Goal: Complete application form

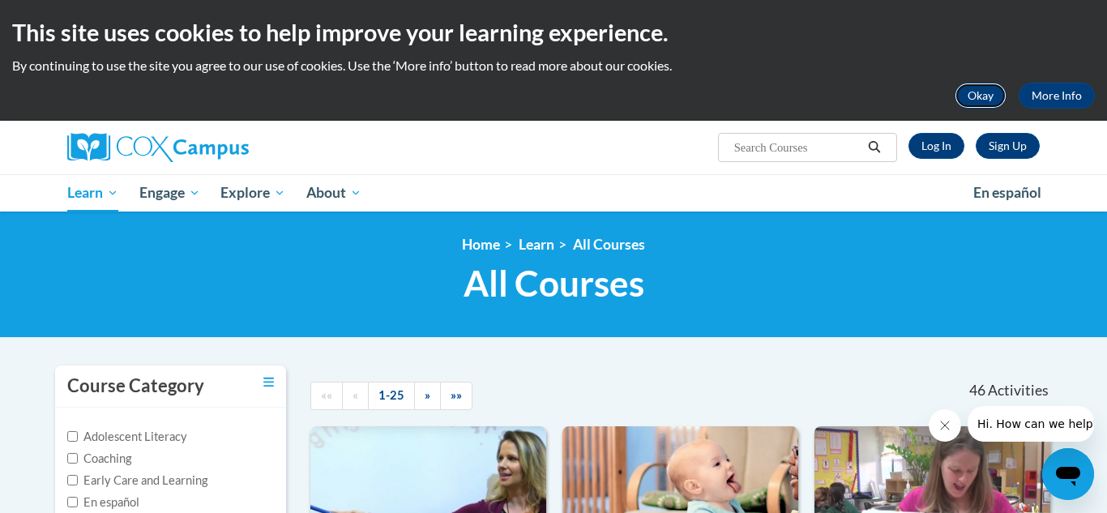
click at [986, 90] on button "Okay" at bounding box center [980, 96] width 52 height 26
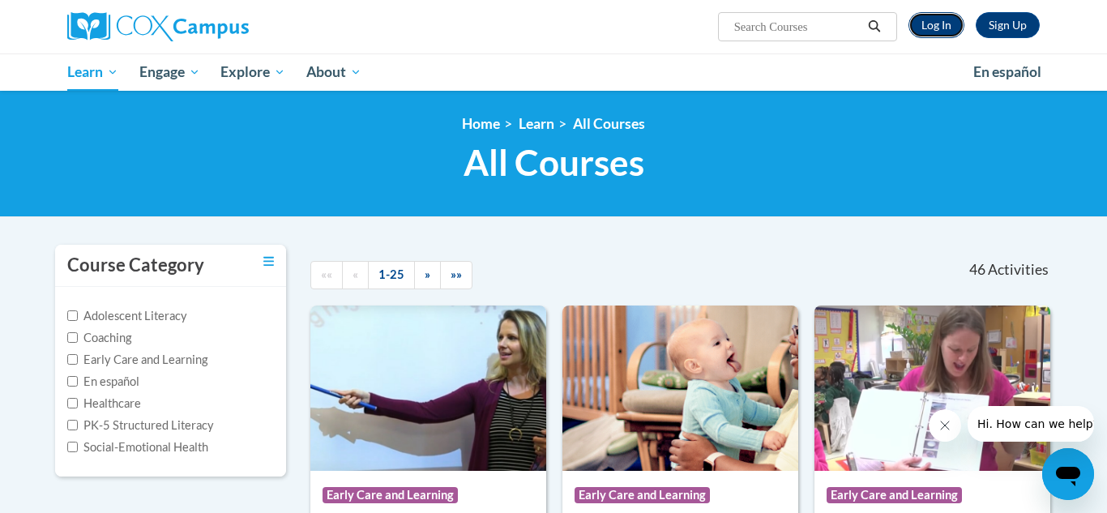
click at [933, 34] on link "Log In" at bounding box center [936, 25] width 56 height 26
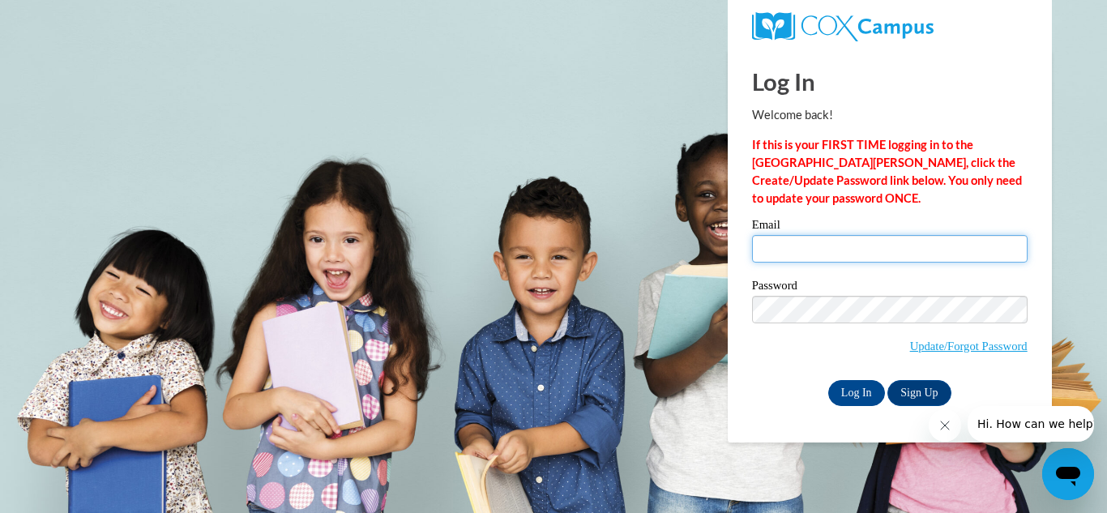
click at [770, 245] on input "Email" at bounding box center [889, 249] width 275 height 28
type input "paulap.c.bryant@gmail.com"
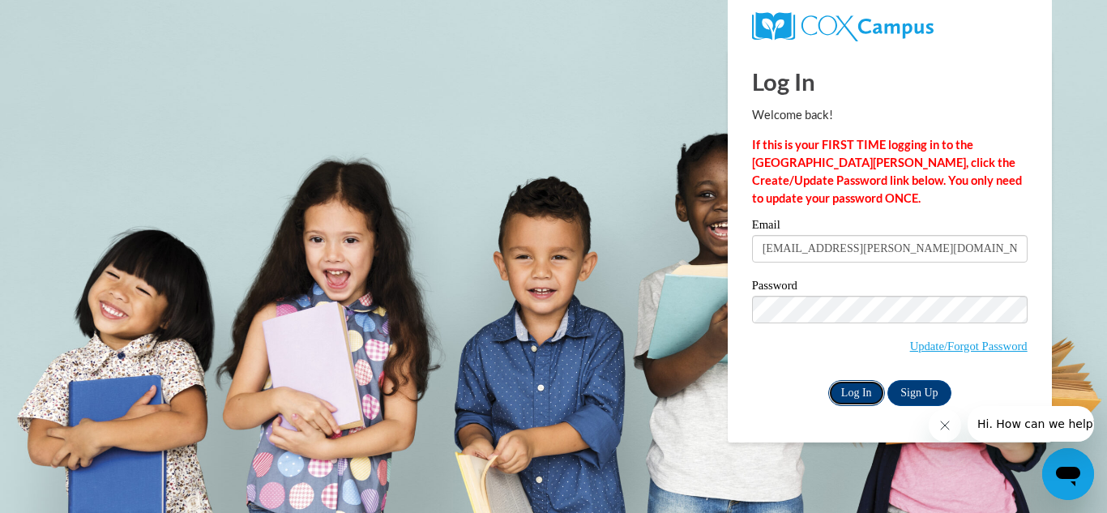
click at [853, 386] on input "Log In" at bounding box center [856, 393] width 57 height 26
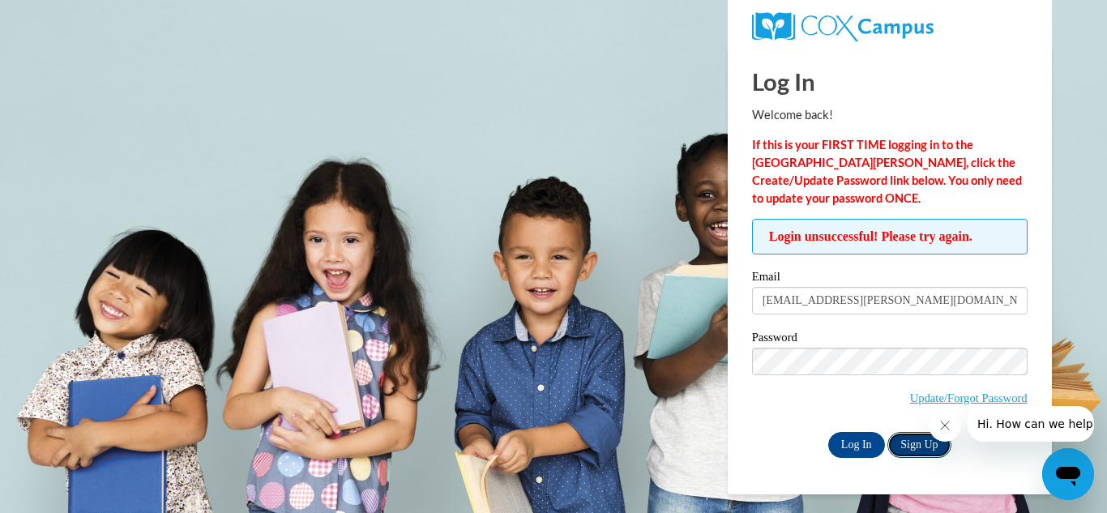
click at [910, 439] on link "Sign Up" at bounding box center [918, 445] width 63 height 26
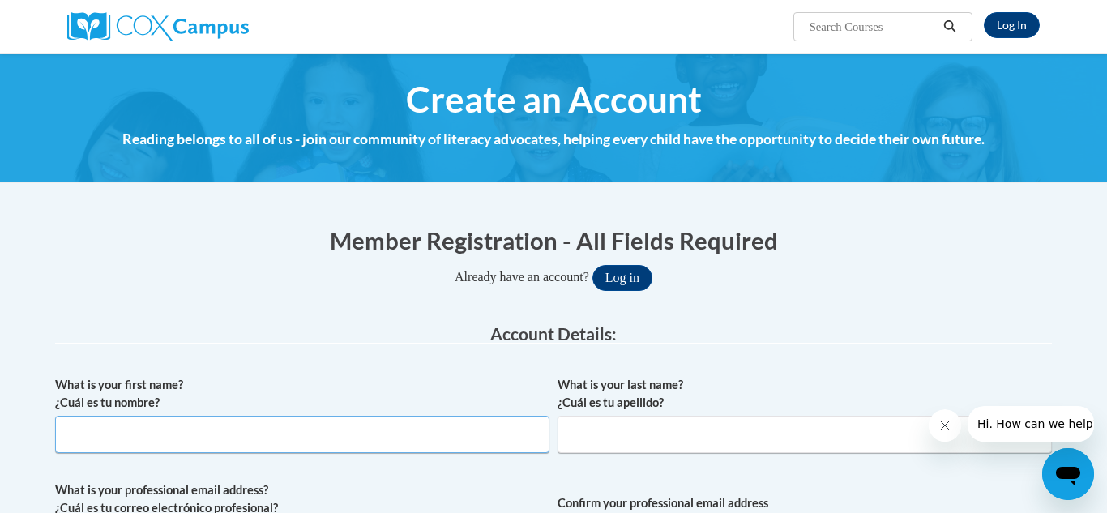
click at [83, 430] on input "What is your first name? ¿Cuál es tu nombre?" at bounding box center [302, 434] width 494 height 37
type input "Paula"
type input "Corbin-bryant"
type input "paulap.c.bryant@gmail.com"
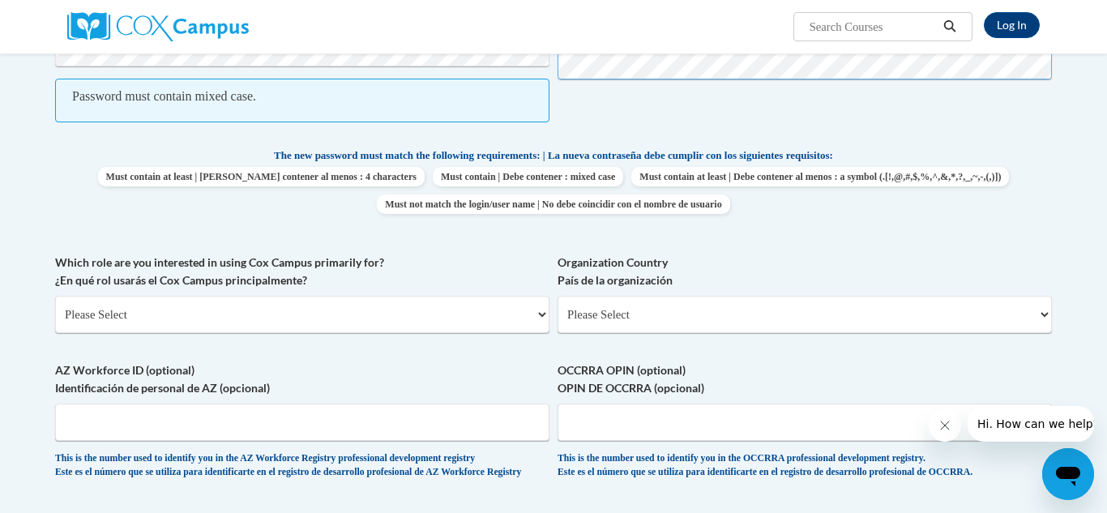
scroll to position [661, 0]
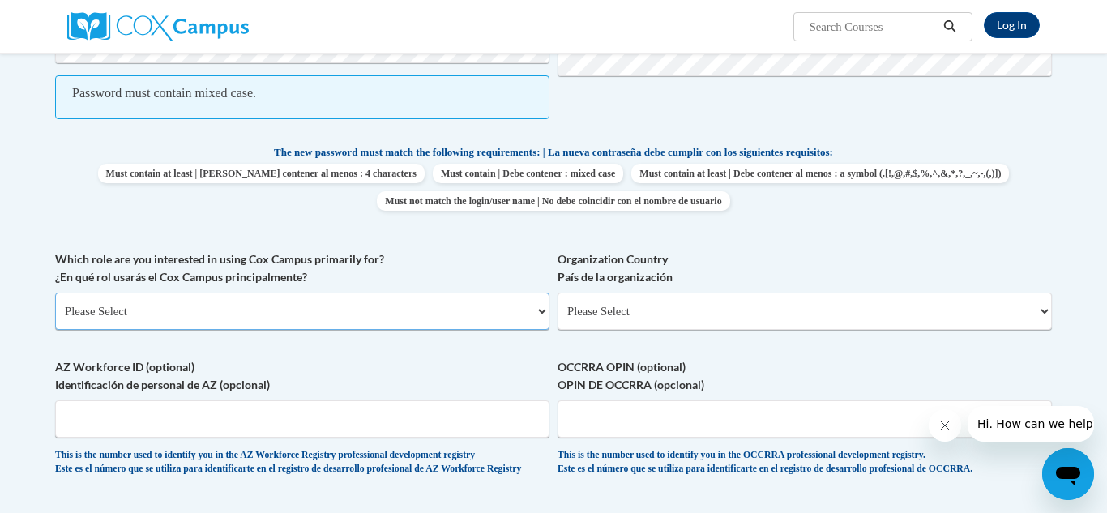
click at [541, 309] on select "Please Select College/University | Colegio/Universidad Community/Nonprofit Part…" at bounding box center [302, 310] width 494 height 37
select select "fbf2d438-af2f-41f8-98f1-81c410e29de3"
click at [55, 292] on select "Please Select College/University | Colegio/Universidad Community/Nonprofit Part…" at bounding box center [302, 310] width 494 height 37
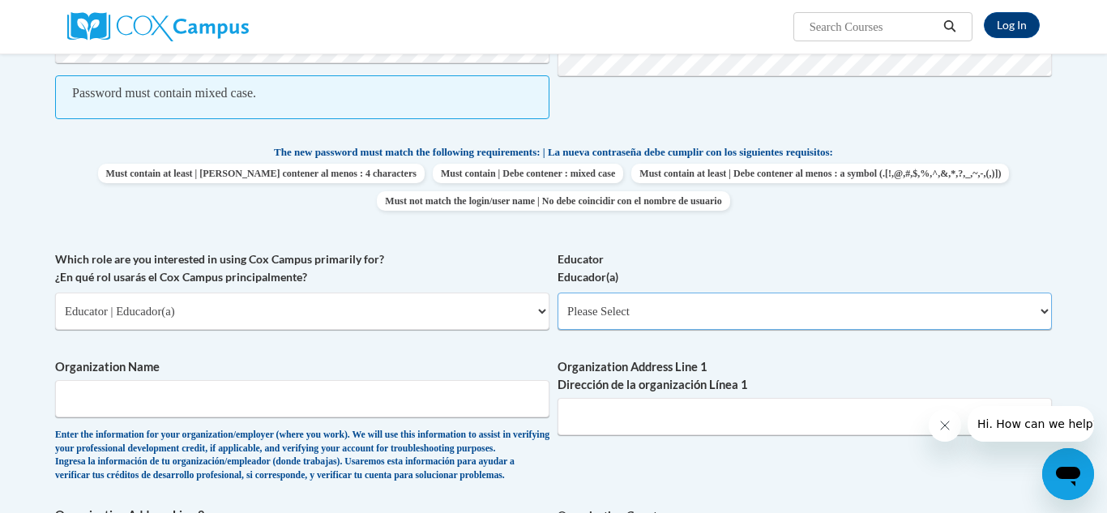
click at [1044, 309] on select "Please Select Early Learning/Daycare Teacher/Family Home Care Provider | Maestr…" at bounding box center [804, 310] width 494 height 37
select select "6732b29e-f5f4-40e4-a595-7dafd2b8fb29"
click at [557, 292] on select "Please Select Early Learning/Daycare Teacher/Family Home Care Provider | Maestr…" at bounding box center [804, 310] width 494 height 37
click at [64, 399] on input "Organization Name" at bounding box center [302, 398] width 494 height 37
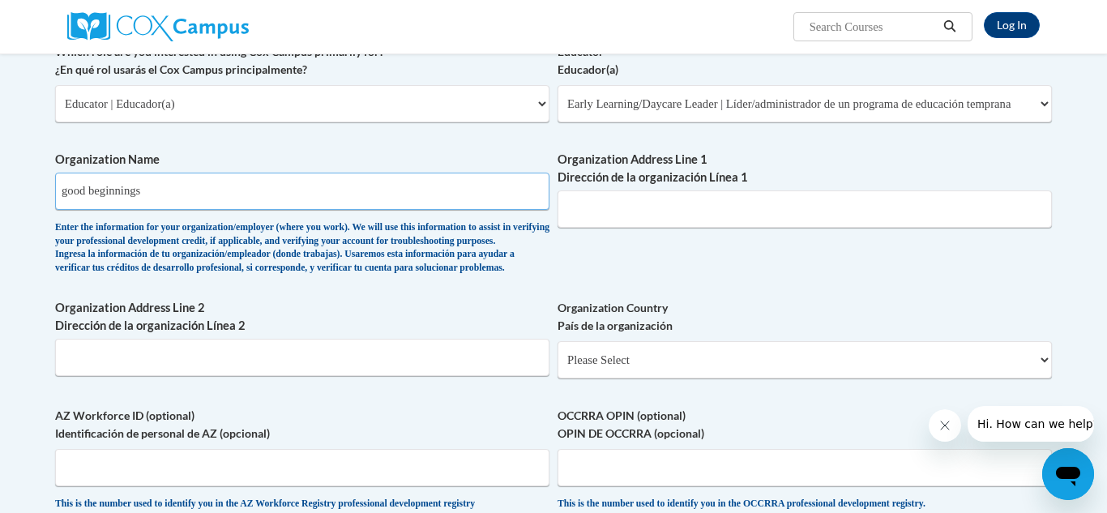
scroll to position [872, 0]
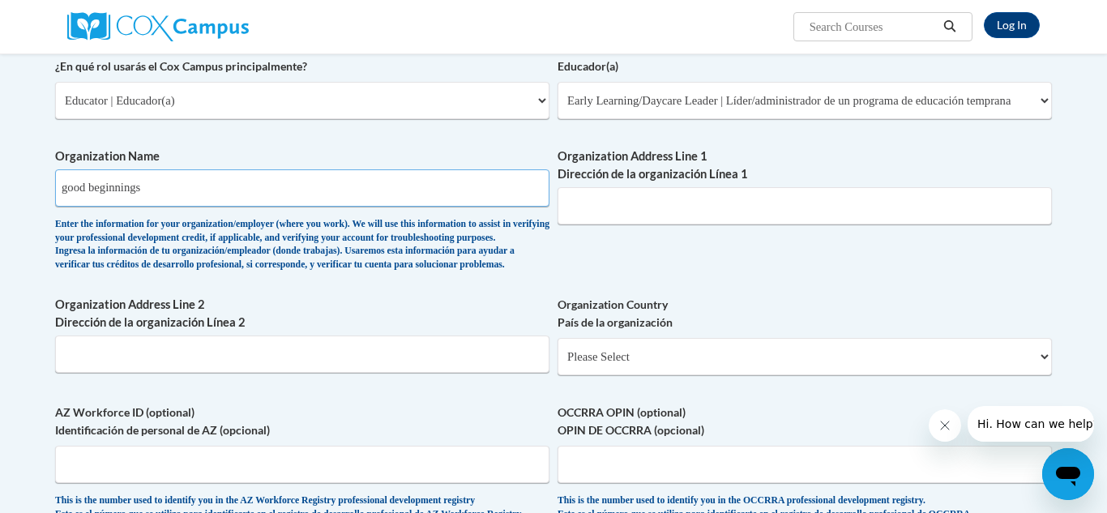
type input "good beginnings"
click at [596, 207] on input "Organization Address Line 1 Dirección de la organización Línea 1" at bounding box center [804, 205] width 494 height 37
type input "5468 Warrensville Center Road"
click at [606, 375] on select "Please Select United States | Estados Unidos Outside of the United States | Fue…" at bounding box center [804, 356] width 494 height 37
select select "ad49bcad-a171-4b2e-b99c-48b446064914"
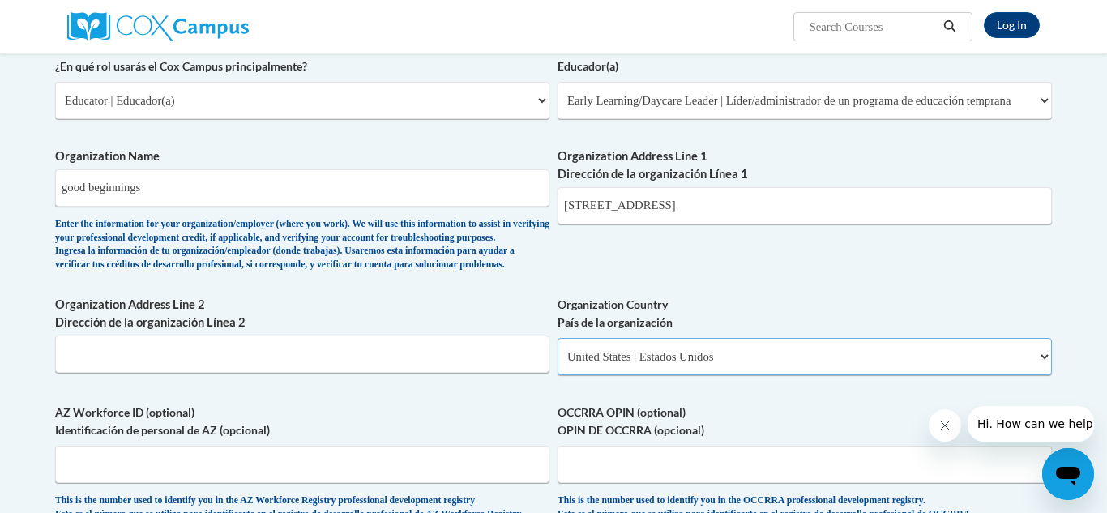
click at [557, 364] on select "Please Select United States | Estados Unidos Outside of the United States | Fue…" at bounding box center [804, 356] width 494 height 37
select select
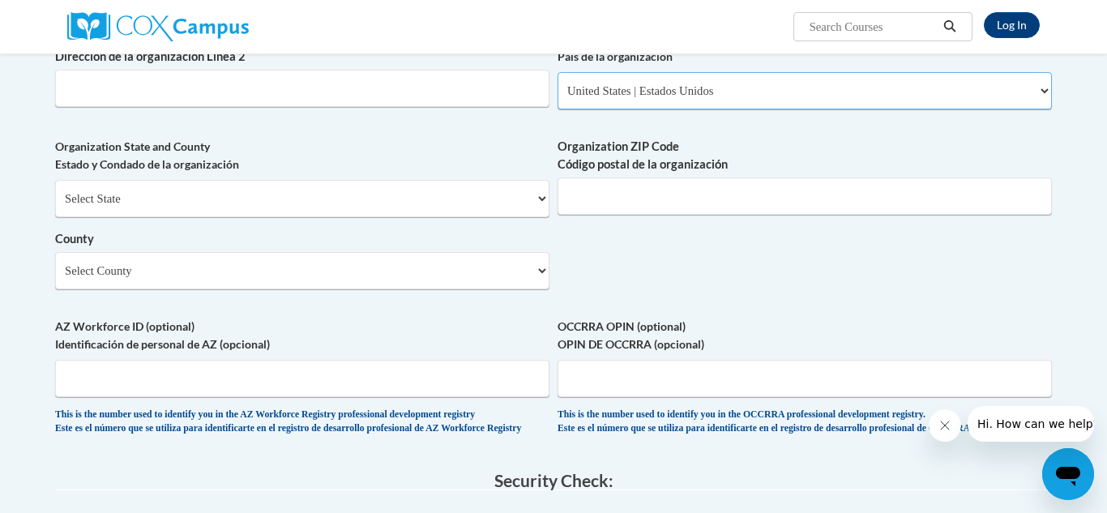
scroll to position [1141, 0]
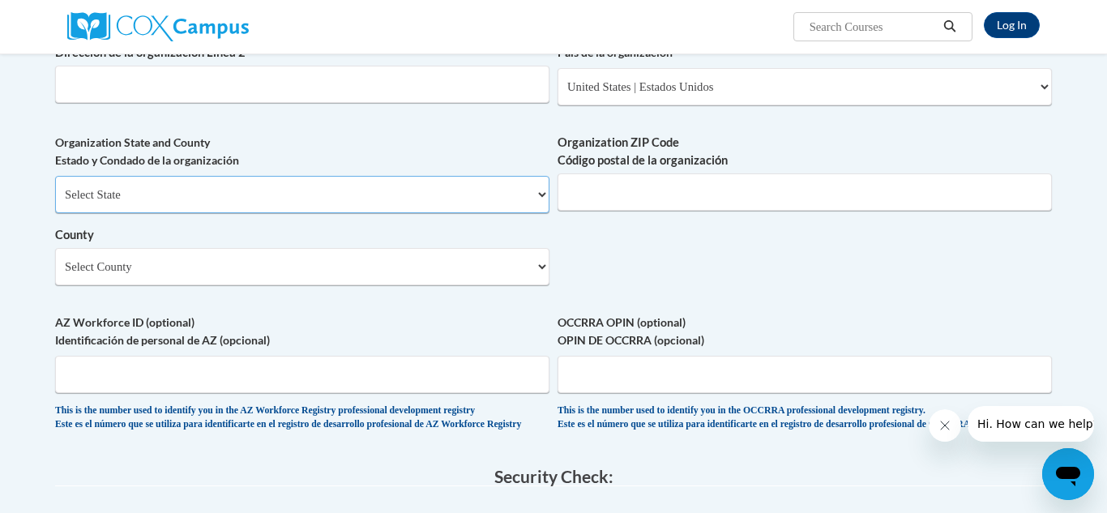
click at [128, 213] on select "Select State Alabama Alaska Arizona Arkansas California Colorado Connecticut De…" at bounding box center [302, 194] width 494 height 37
select select "Ohio"
click at [55, 202] on select "Select State Alabama Alaska Arizona Arkansas California Colorado Connecticut De…" at bounding box center [302, 194] width 494 height 37
click at [501, 285] on select "Select County Adams Allen Ashland Ashtabula Athens Auglaize Belmont Brown Butle…" at bounding box center [302, 266] width 494 height 37
select select "Cuyahoga"
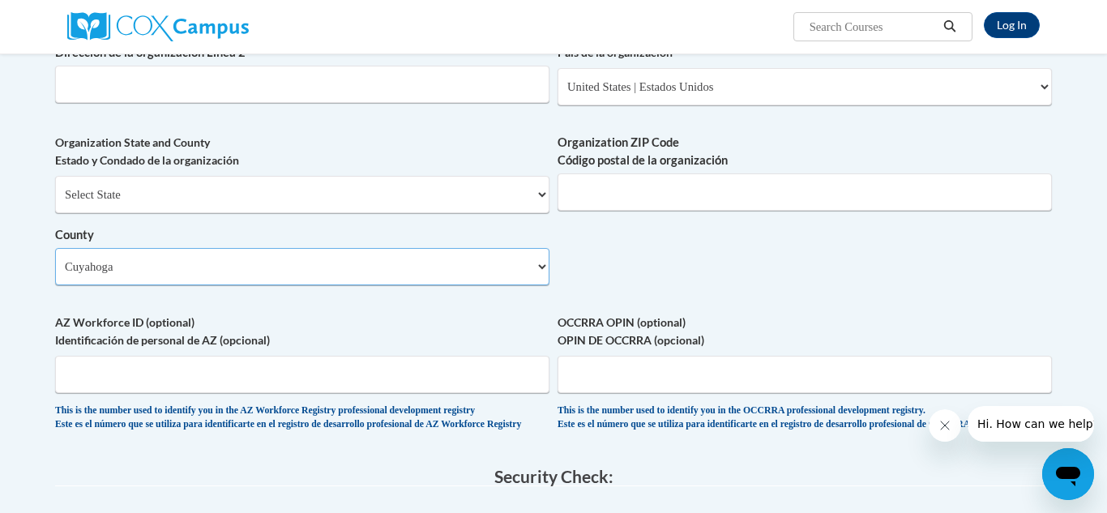
click at [55, 274] on select "Select County Adams Allen Ashland Ashtabula Athens Auglaize Belmont Brown Butle…" at bounding box center [302, 266] width 494 height 37
click at [796, 211] on input "Organization ZIP Code Código postal de la organización" at bounding box center [804, 191] width 494 height 37
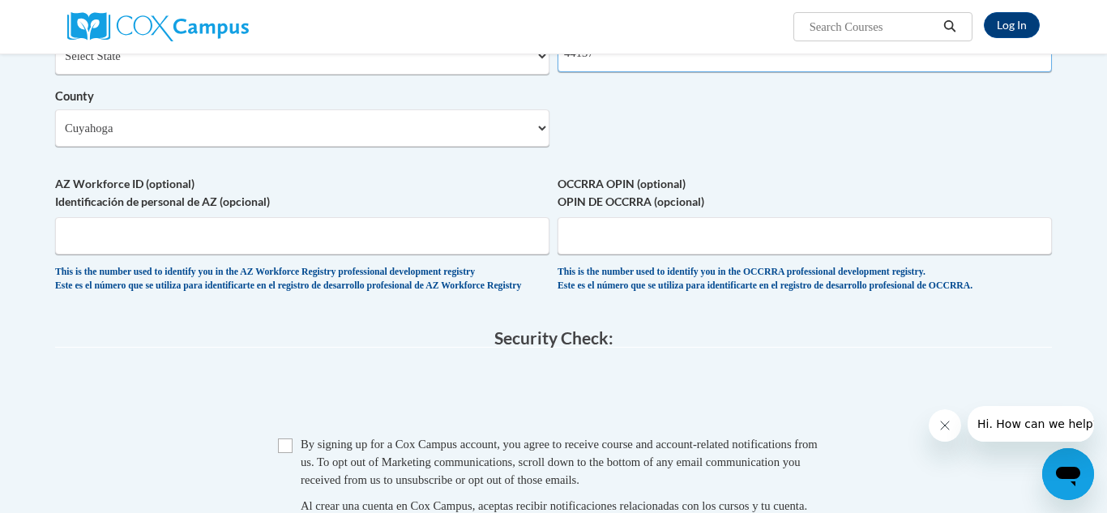
scroll to position [1284, 0]
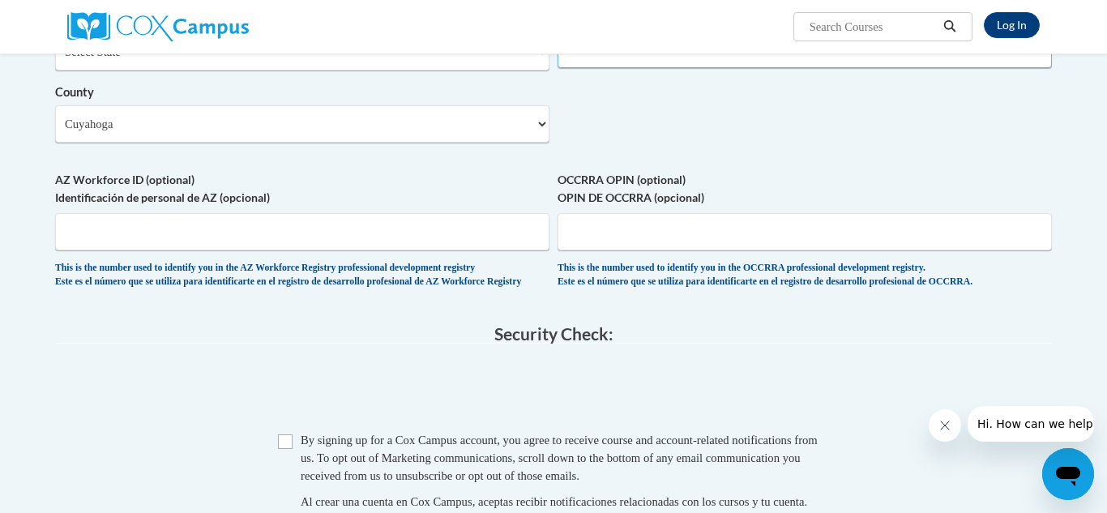
type input "44137"
click at [586, 250] on input "OCCRRA OPIN (optional) OPIN DE OCCRRA (opcional)" at bounding box center [804, 231] width 494 height 37
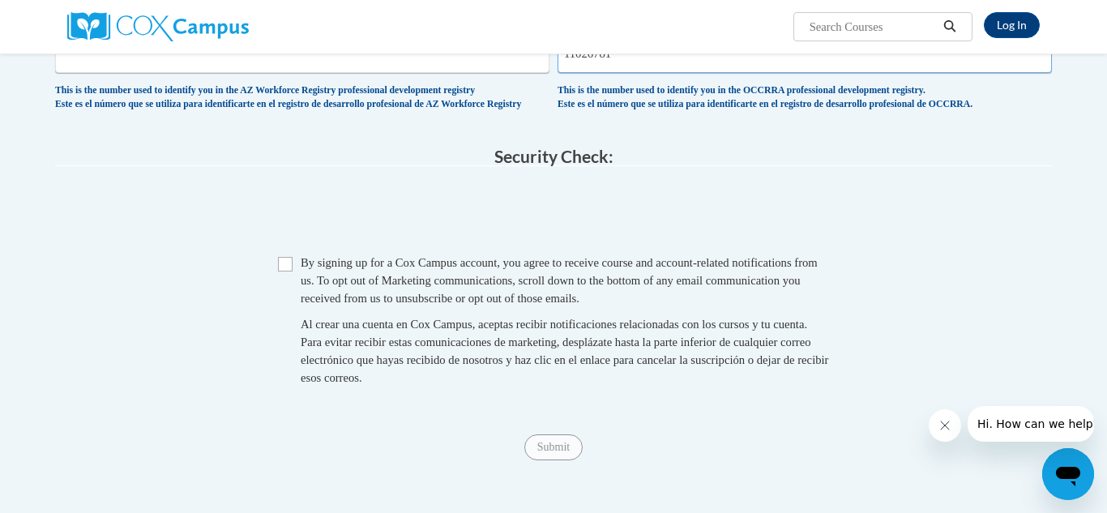
scroll to position [1465, 0]
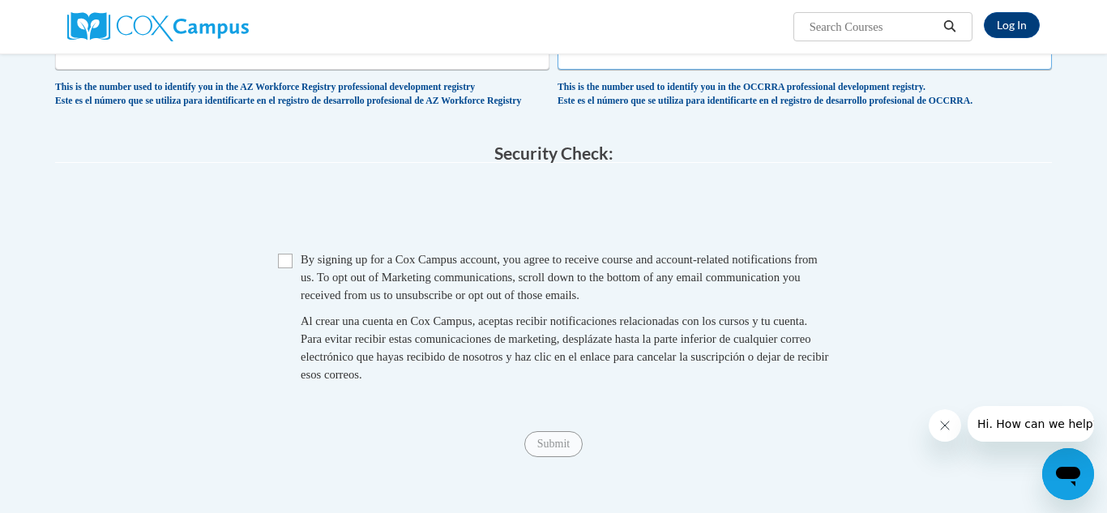
type input "11026781"
click at [285, 268] on input "Checkbox" at bounding box center [285, 261] width 15 height 15
checkbox input "true"
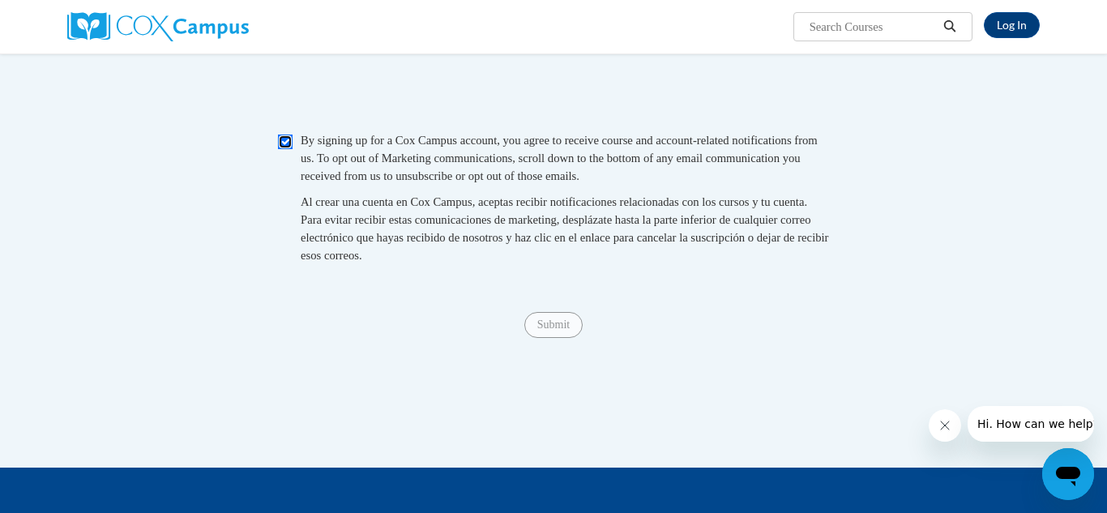
scroll to position [1587, 0]
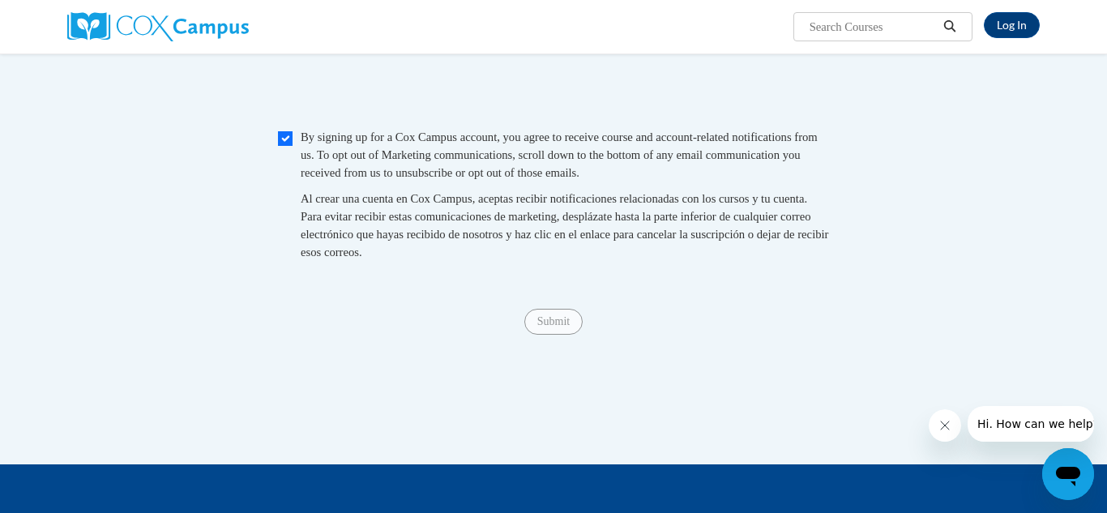
click at [548, 327] on span "Submit" at bounding box center [553, 320] width 58 height 13
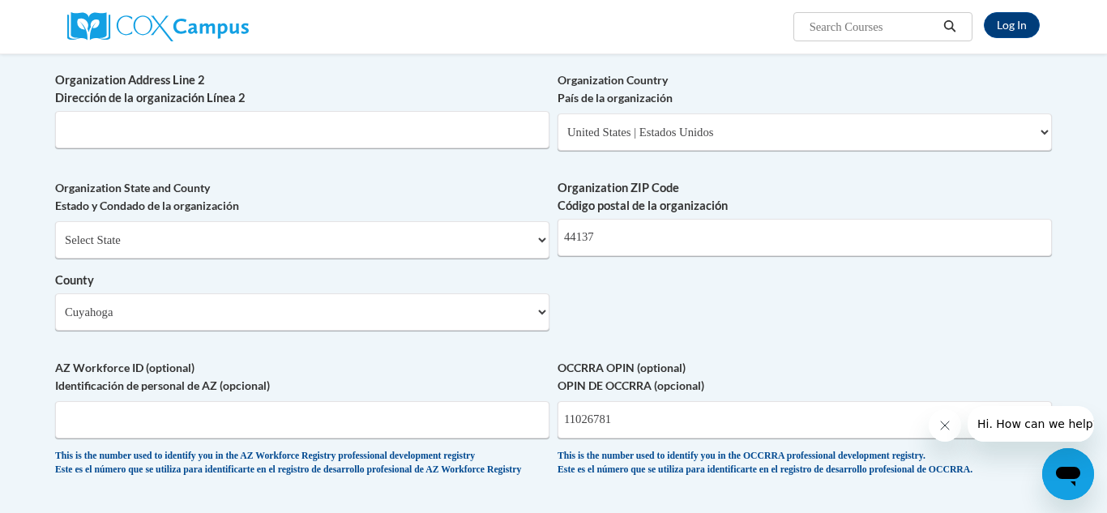
scroll to position [1465, 0]
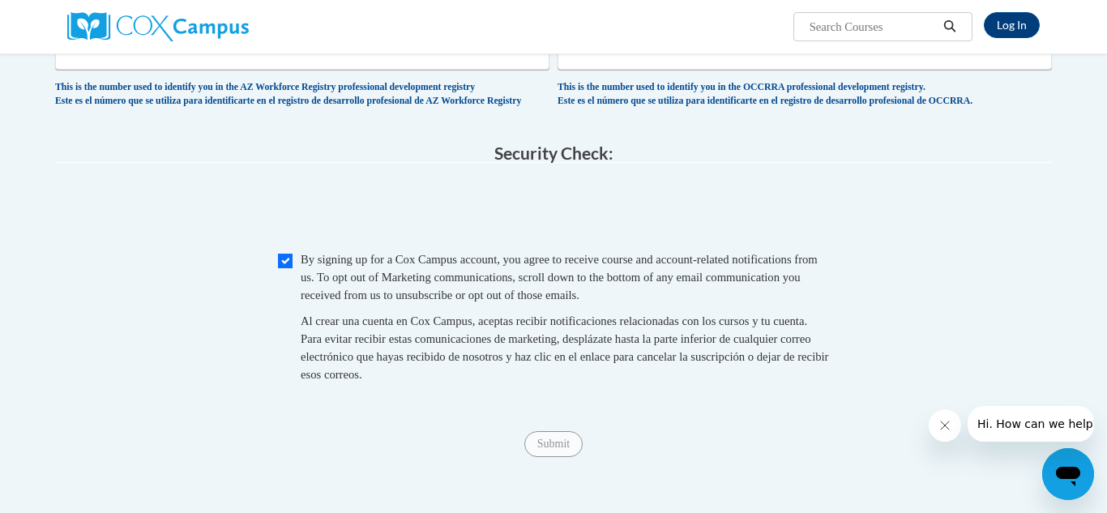
click at [556, 450] on span "Submit" at bounding box center [553, 443] width 58 height 13
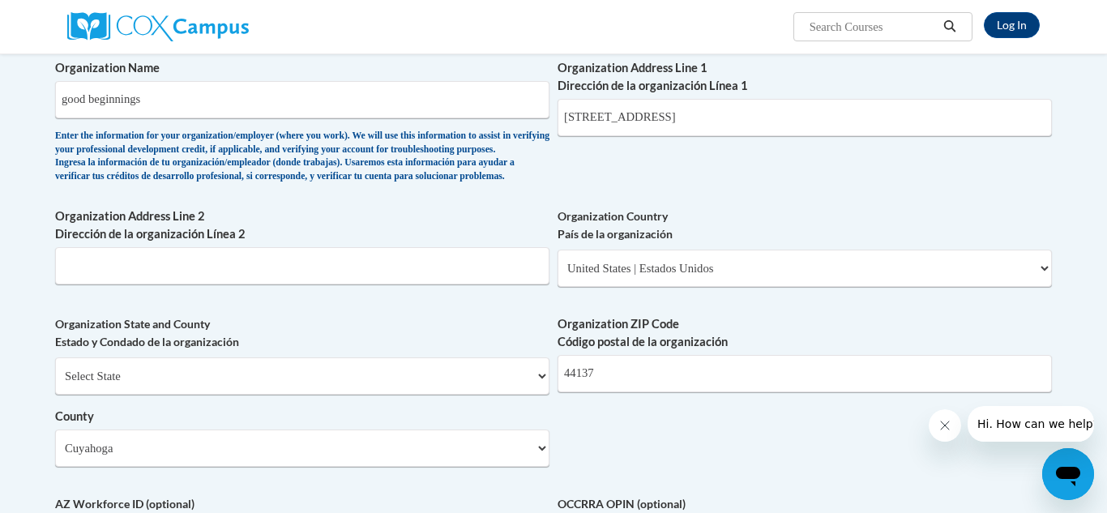
scroll to position [956, 0]
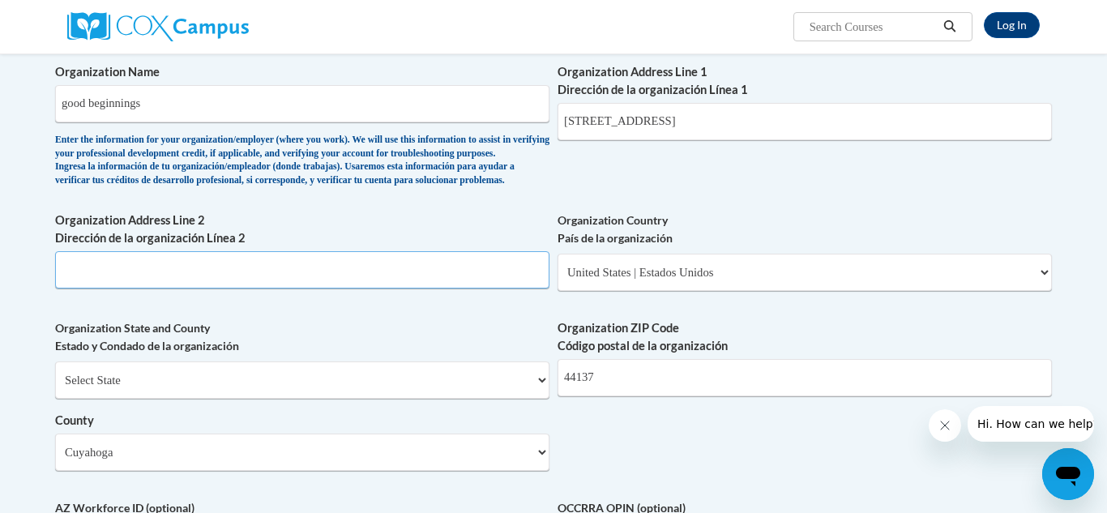
click at [272, 288] on input "Organization Address Line 2 Dirección de la organización Línea 2" at bounding box center [302, 269] width 494 height 37
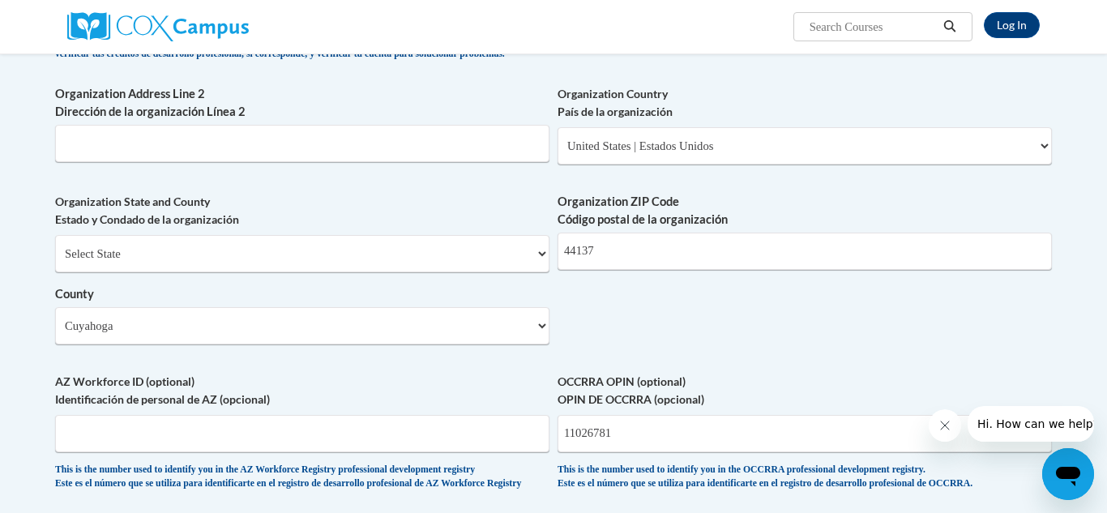
scroll to position [1078, 0]
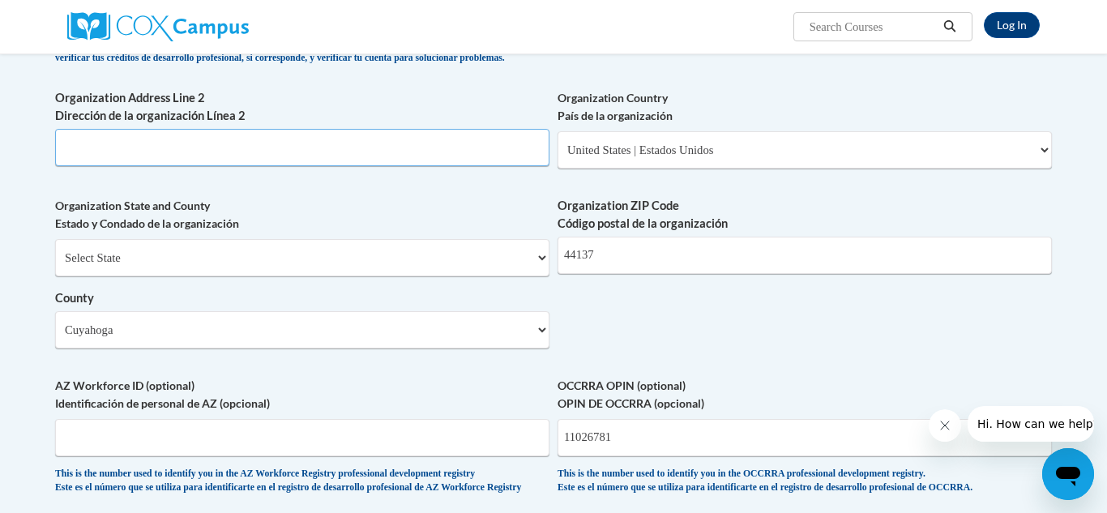
click at [207, 166] on input "Organization Address Line 2 Dirección de la organización Línea 2" at bounding box center [302, 147] width 494 height 37
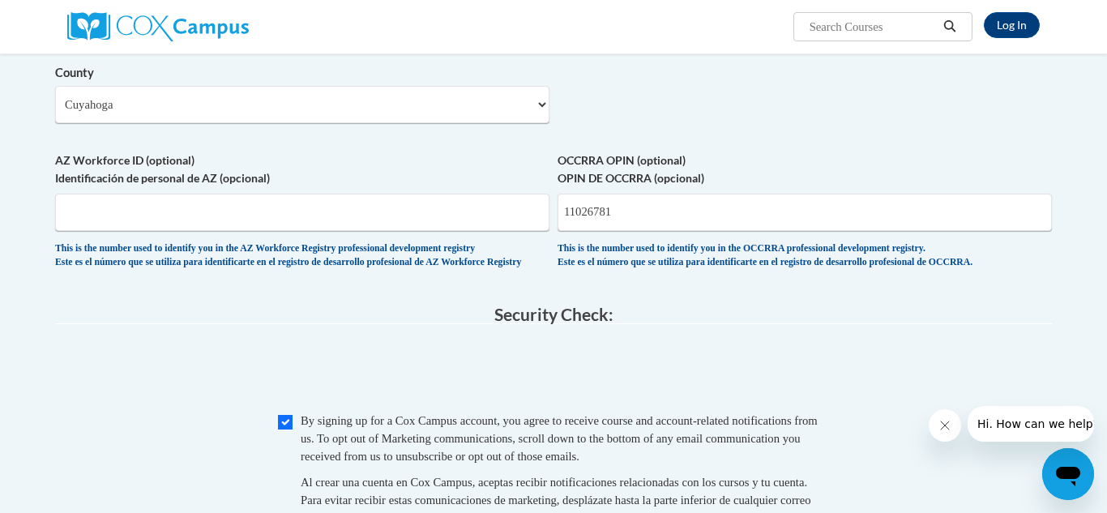
scroll to position [1315, 0]
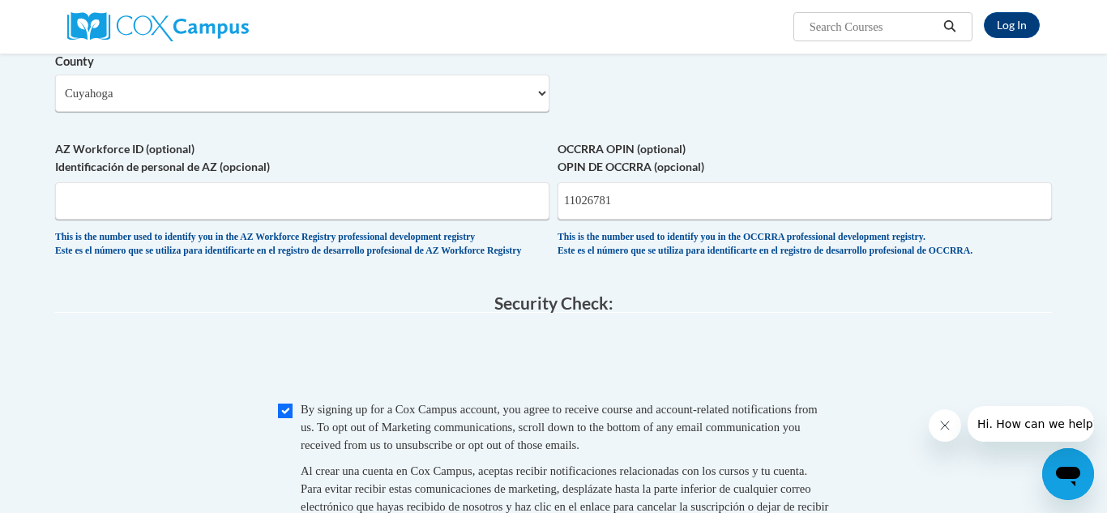
type input "5468 Warrensville Center road"
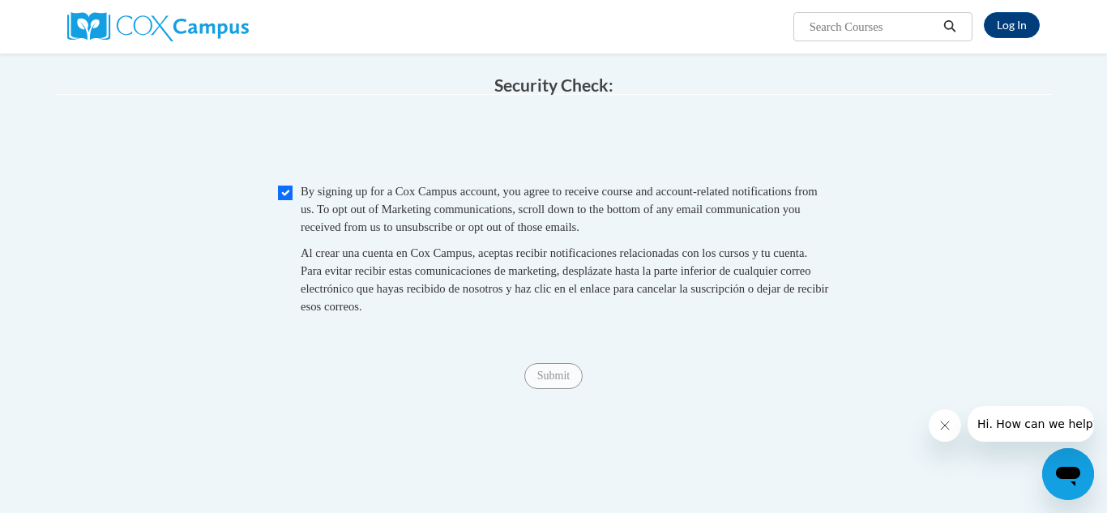
scroll to position [1540, 0]
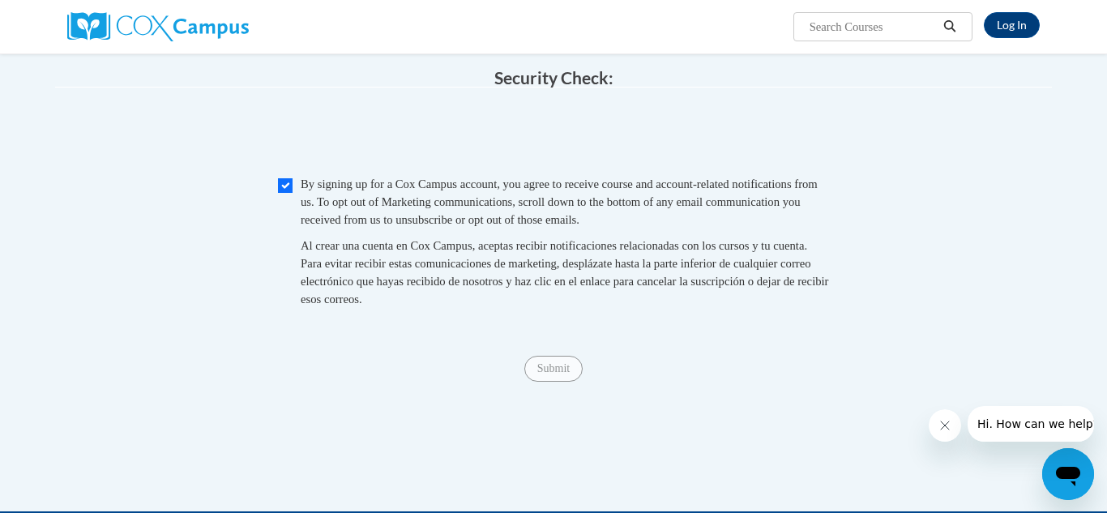
click at [551, 374] on span "Submit" at bounding box center [553, 367] width 58 height 13
click at [1006, 434] on button "Hi. How can we help?" at bounding box center [1037, 424] width 141 height 36
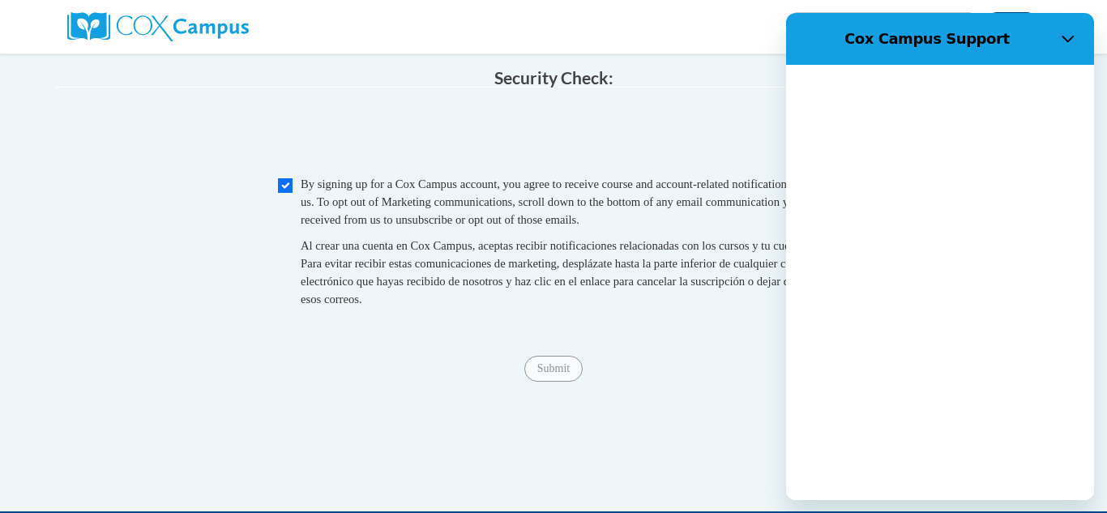
scroll to position [0, 0]
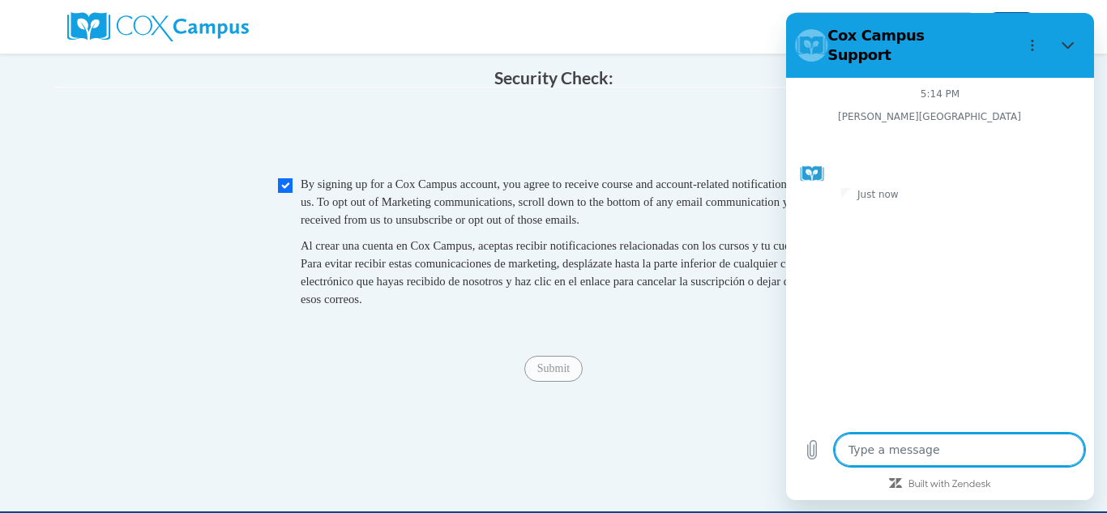
type textarea "x"
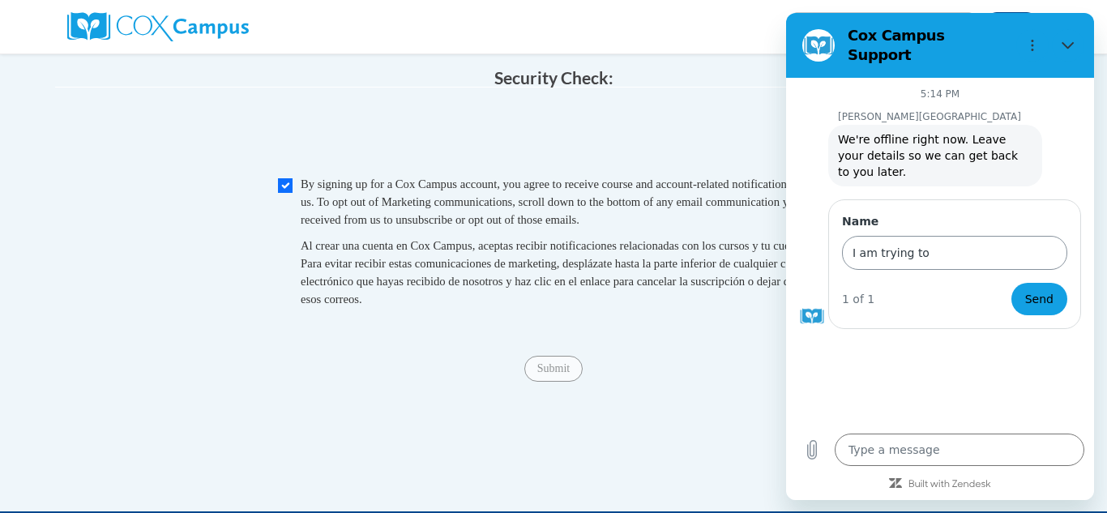
click at [929, 236] on input "I am trying to" at bounding box center [954, 253] width 225 height 34
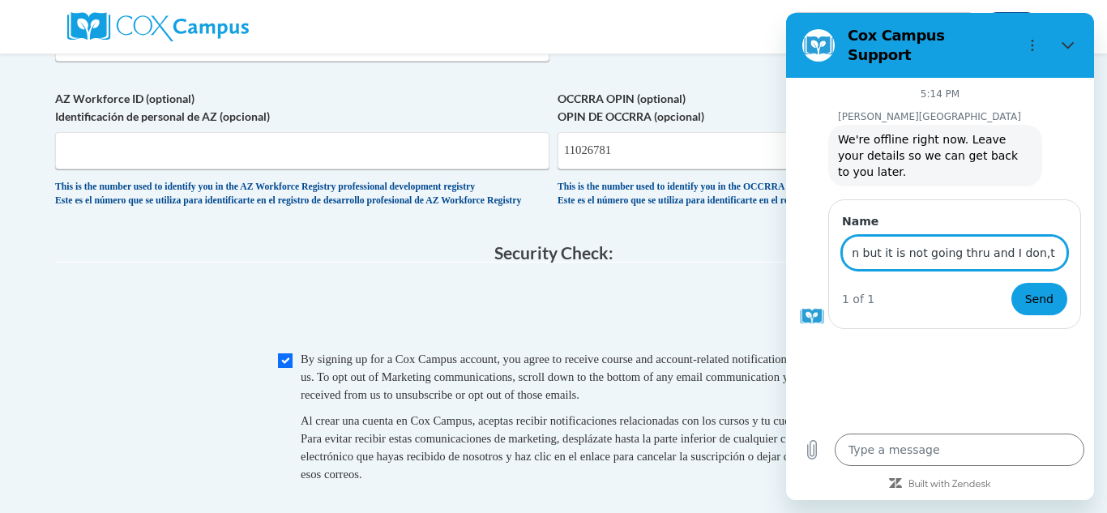
scroll to position [1342, 0]
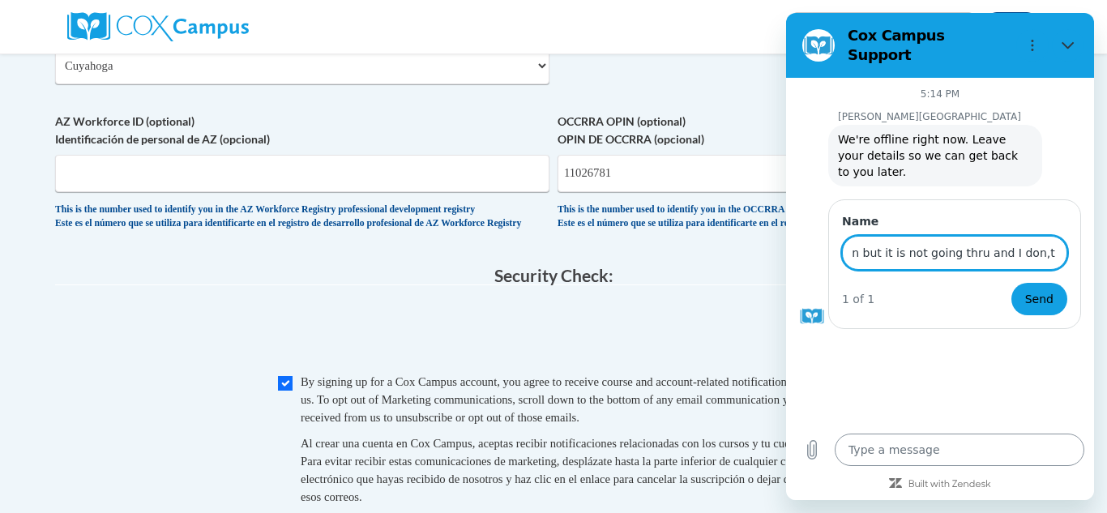
type input "I am trying to submit my information but it is not going thru and I don,t know …"
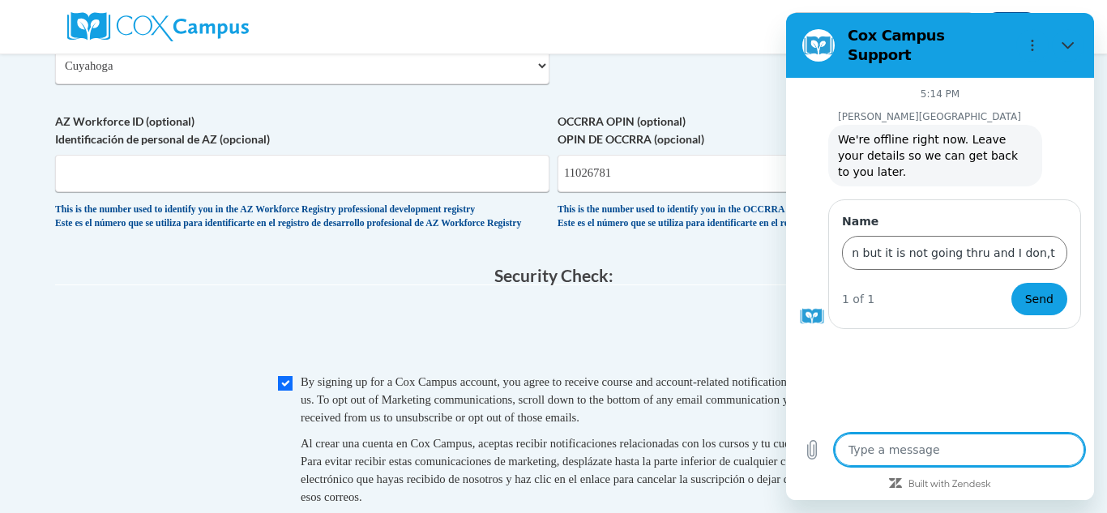
scroll to position [0, 0]
click at [855, 454] on textarea at bounding box center [959, 449] width 250 height 32
type textarea "I"
type textarea "x"
type textarea "I"
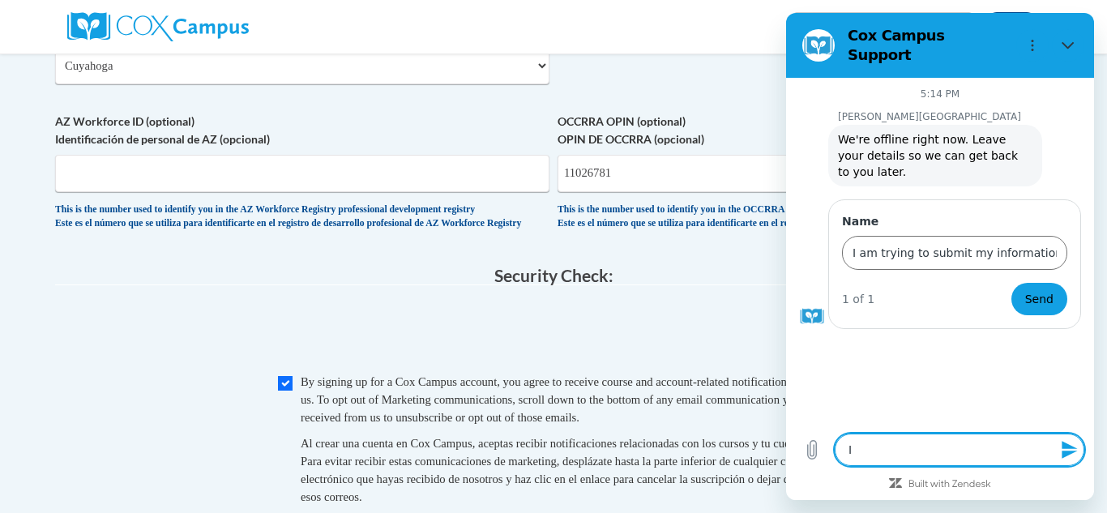
type textarea "x"
type textarea "I a"
type textarea "x"
type textarea "I am"
type textarea "x"
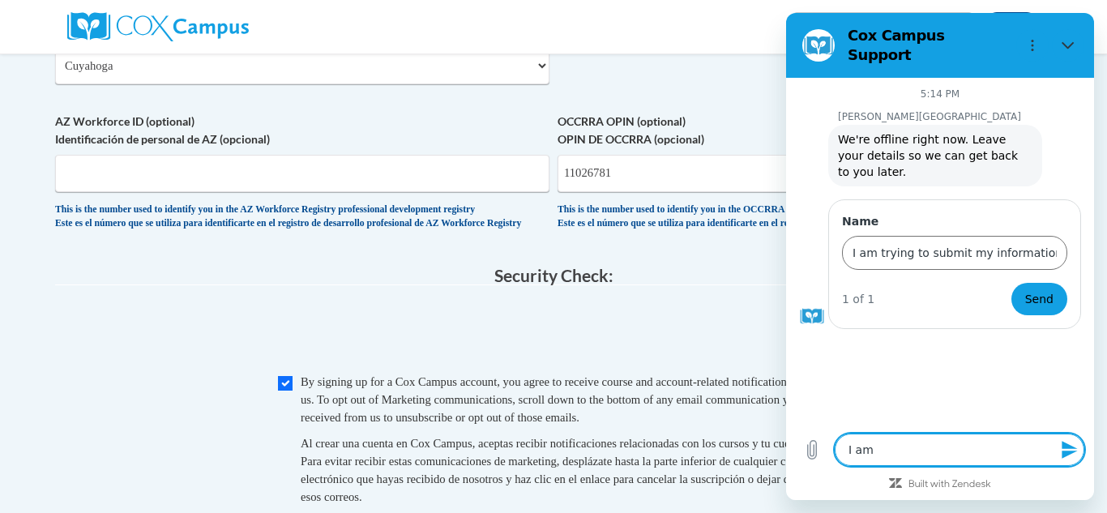
type textarea "I am"
type textarea "x"
type textarea "I am t"
type textarea "x"
type textarea "I am tr"
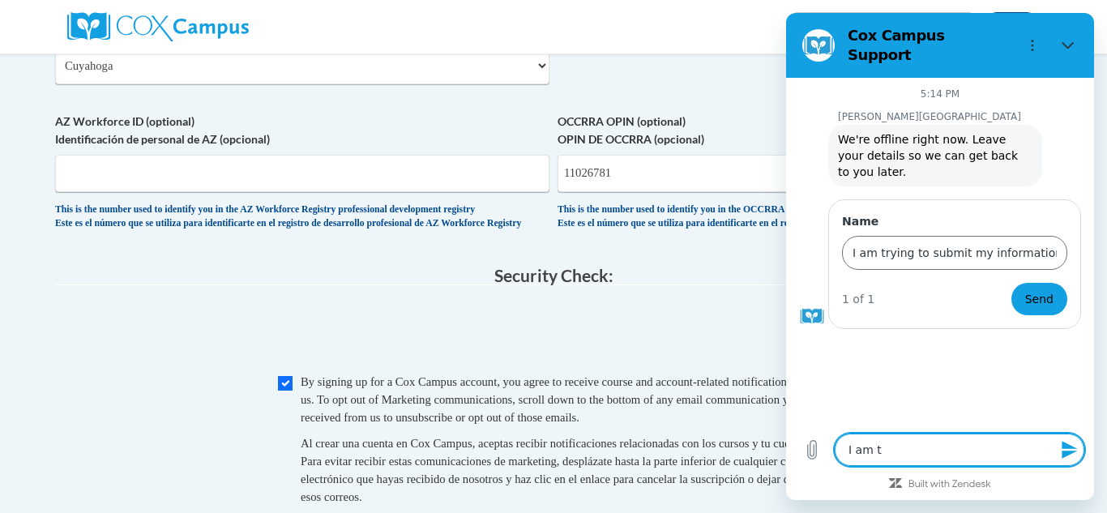
type textarea "x"
type textarea "I am try"
type textarea "x"
type textarea "I am tryi"
type textarea "x"
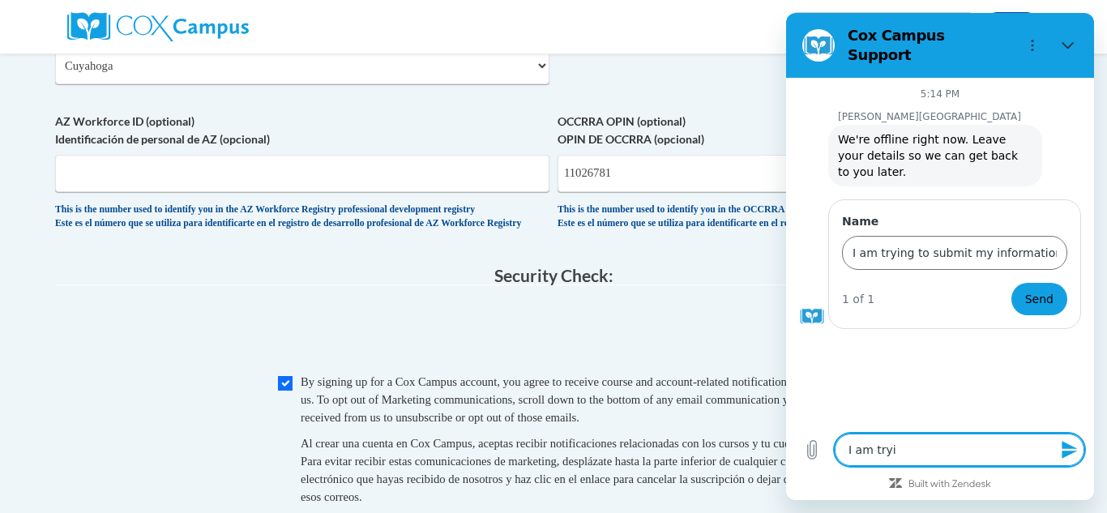
type textarea "I am tryin"
type textarea "x"
type textarea "I am trying"
type textarea "x"
type textarea "I am trying"
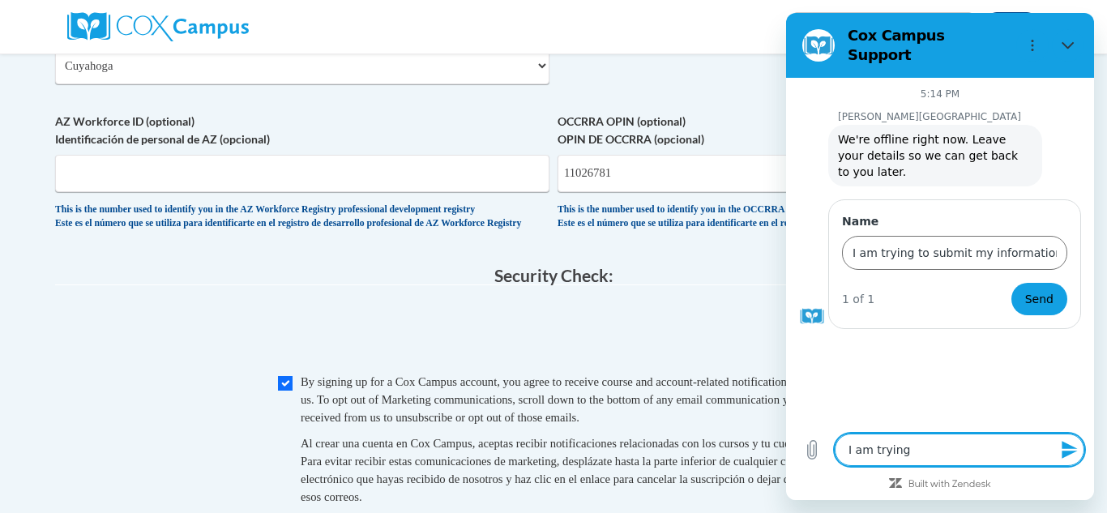
type textarea "x"
type textarea "I am trying t"
type textarea "x"
type textarea "I am trying to"
type textarea "x"
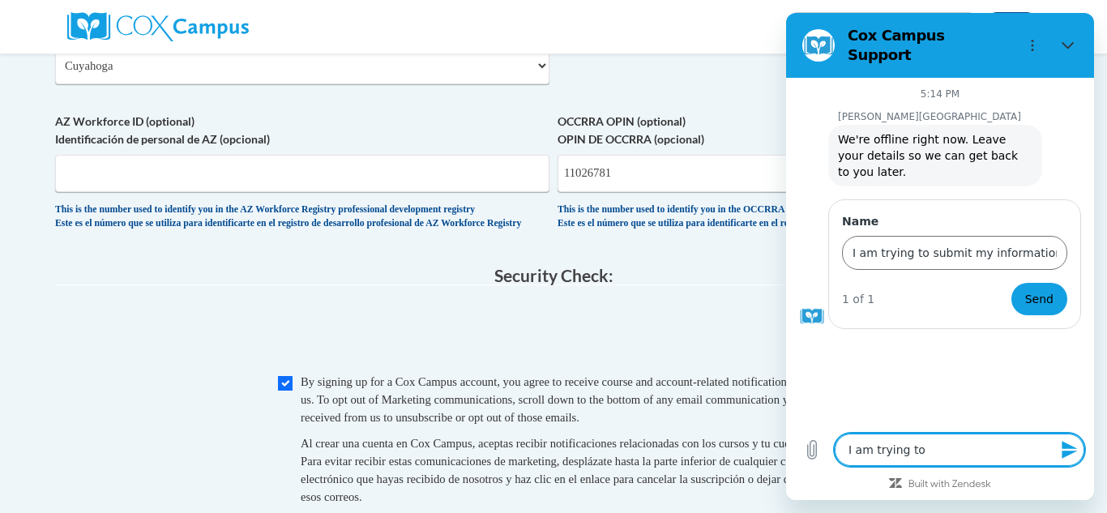
type textarea "I am trying to"
type textarea "x"
type textarea "I am trying to s"
type textarea "x"
type textarea "I am trying to su"
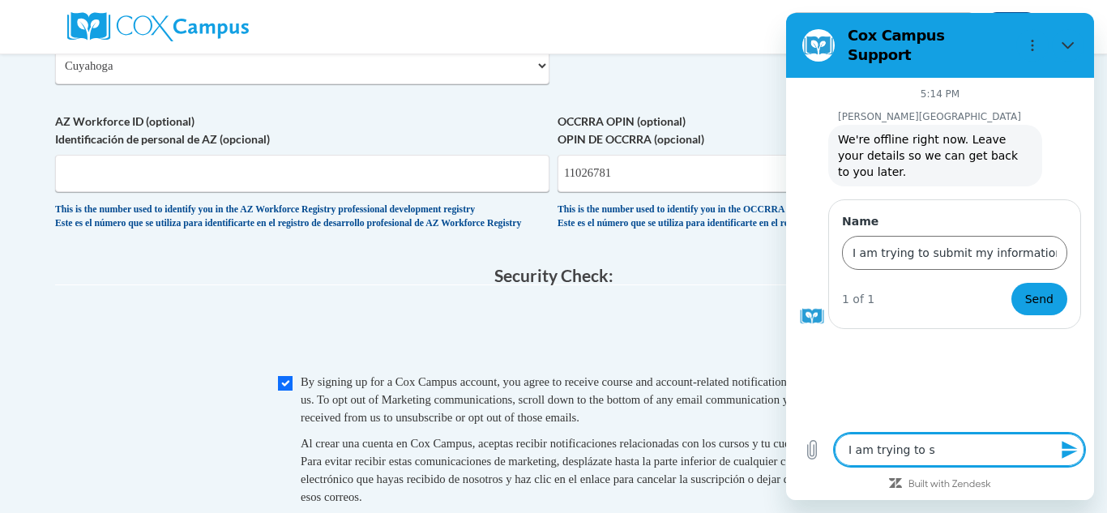
type textarea "x"
type textarea "I am trying to sub"
type textarea "x"
type textarea "I am trying to subm"
type textarea "x"
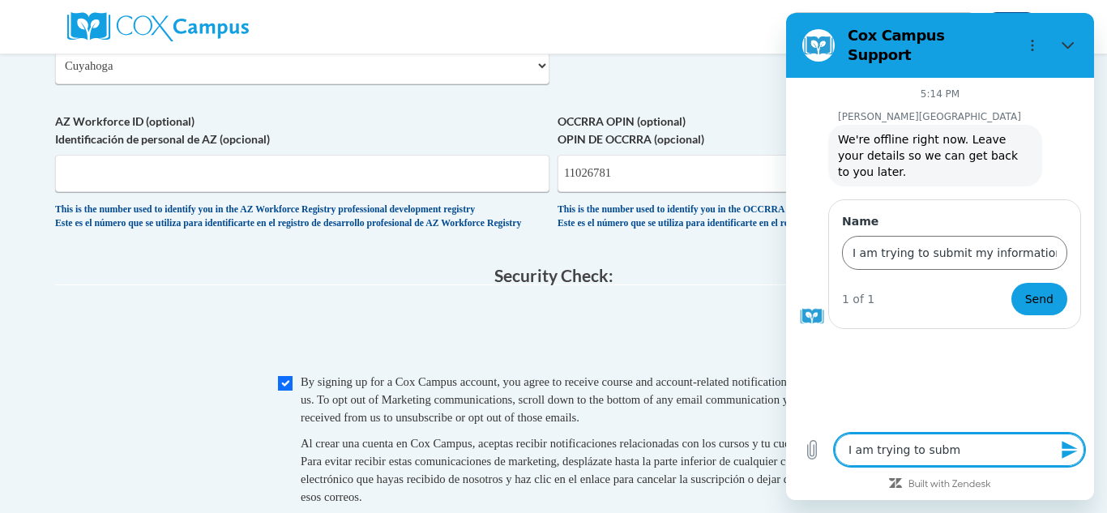
type textarea "I am trying to submi"
type textarea "x"
type textarea "I am trying to submit"
type textarea "x"
type textarea "I am trying to submit"
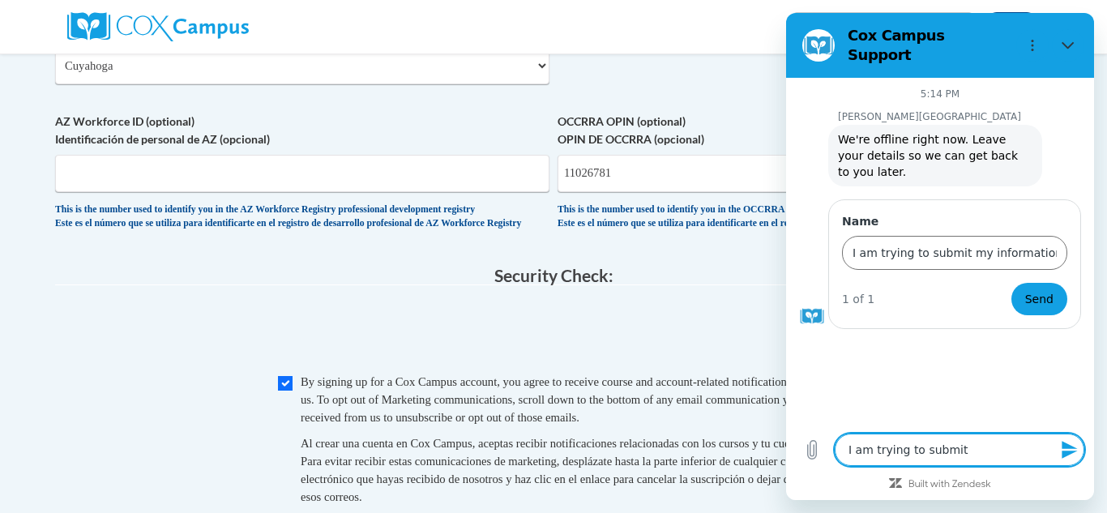
type textarea "x"
type textarea "I am trying to submit m"
type textarea "x"
type textarea "I am trying to submit my"
type textarea "x"
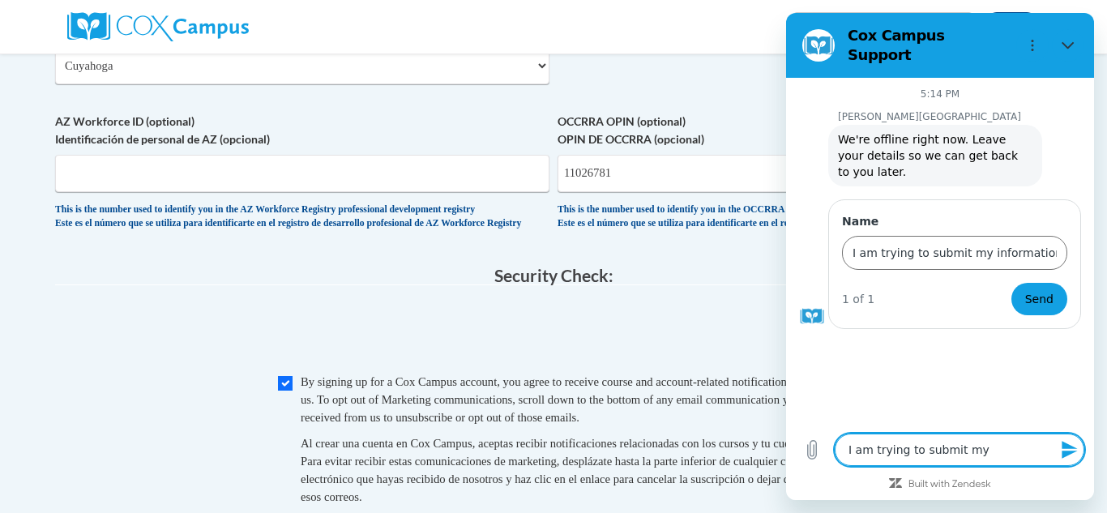
type textarea "I am trying to submit my"
type textarea "x"
type textarea "I am trying to submit my i"
type textarea "x"
type textarea "I am trying to submit my in"
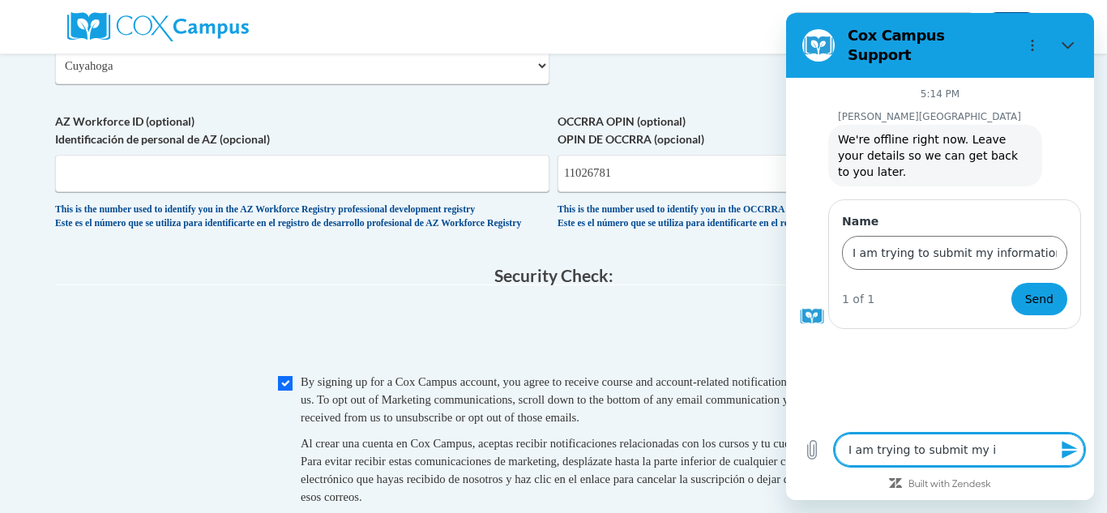
type textarea "x"
type textarea "I am trying to submit my inf"
type textarea "x"
type textarea "I am trying to submit my info"
type textarea "x"
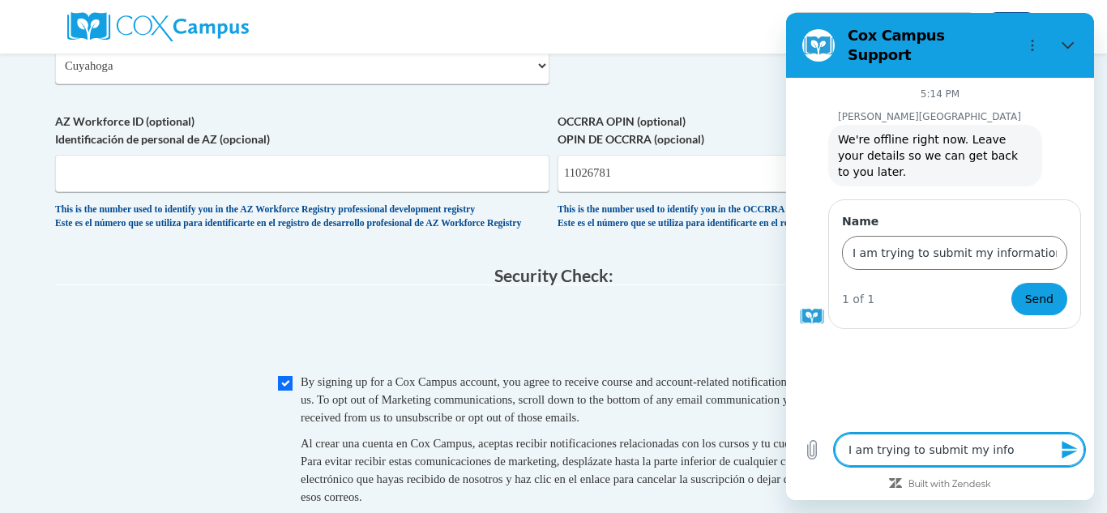
type textarea "I am trying to submit my infor"
type textarea "x"
type textarea "I am trying to submit my inform"
type textarea "x"
type textarea "I am trying to submit my informa"
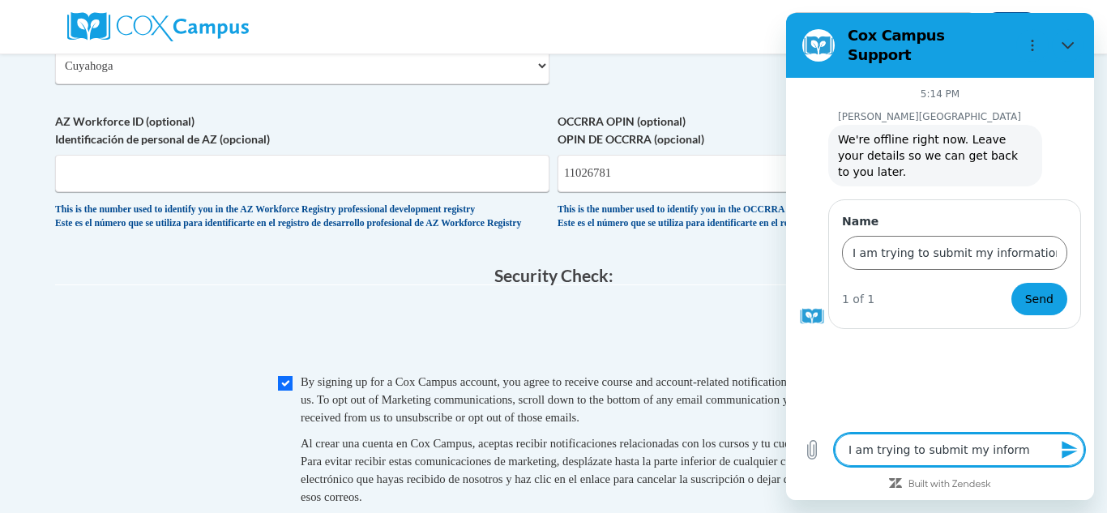
type textarea "x"
type textarea "I am trying to submit my informat"
type textarea "x"
type textarea "I am trying to submit my informati"
type textarea "x"
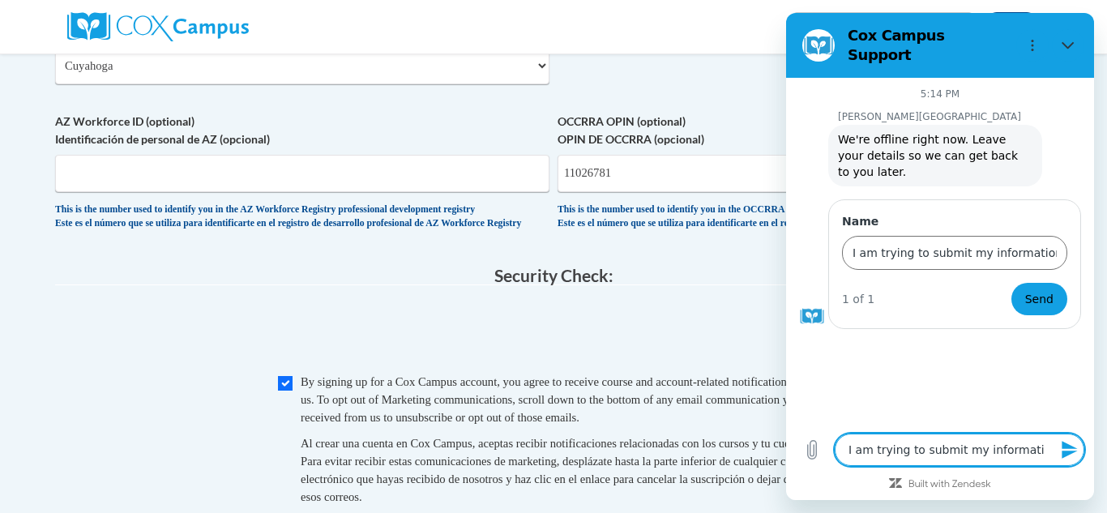
type textarea "I am trying to submit my informatio"
type textarea "x"
type textarea "I am trying to submit my information"
type textarea "x"
type textarea "I am trying to submit my information"
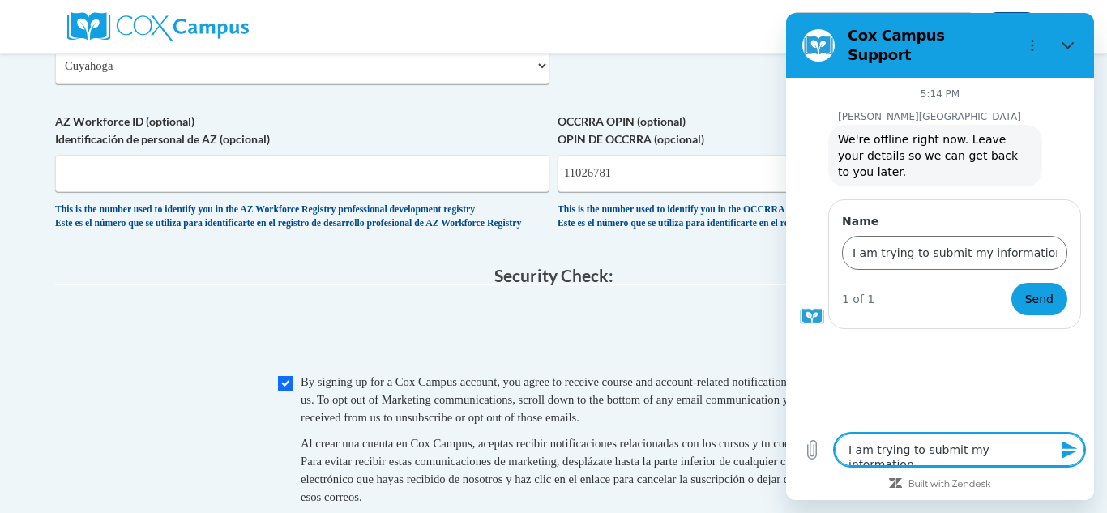
type textarea "x"
type textarea "I am trying to submit my information a"
type textarea "x"
type textarea "I am trying to submit my information an"
type textarea "x"
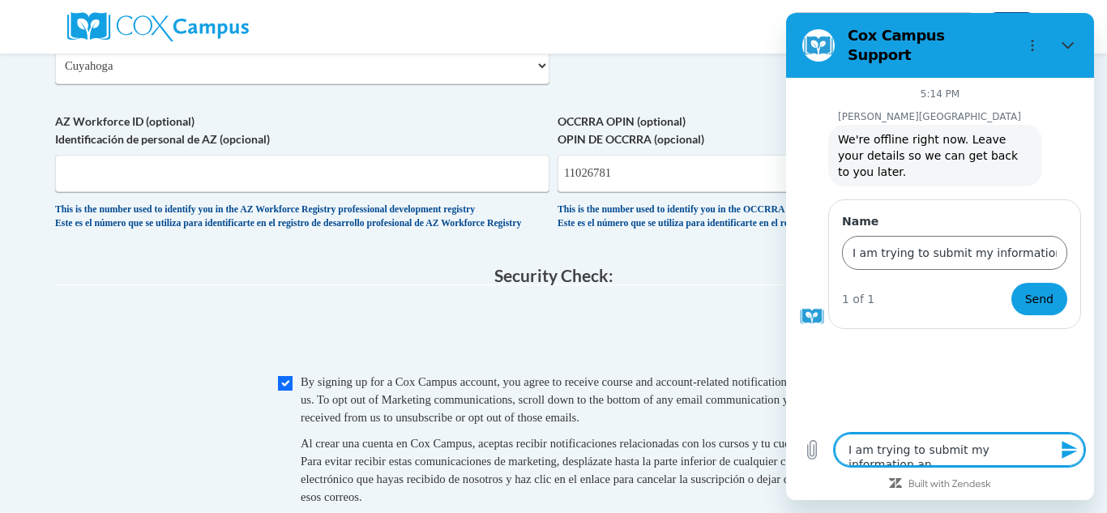
type textarea "I am trying to submit my information and"
type textarea "x"
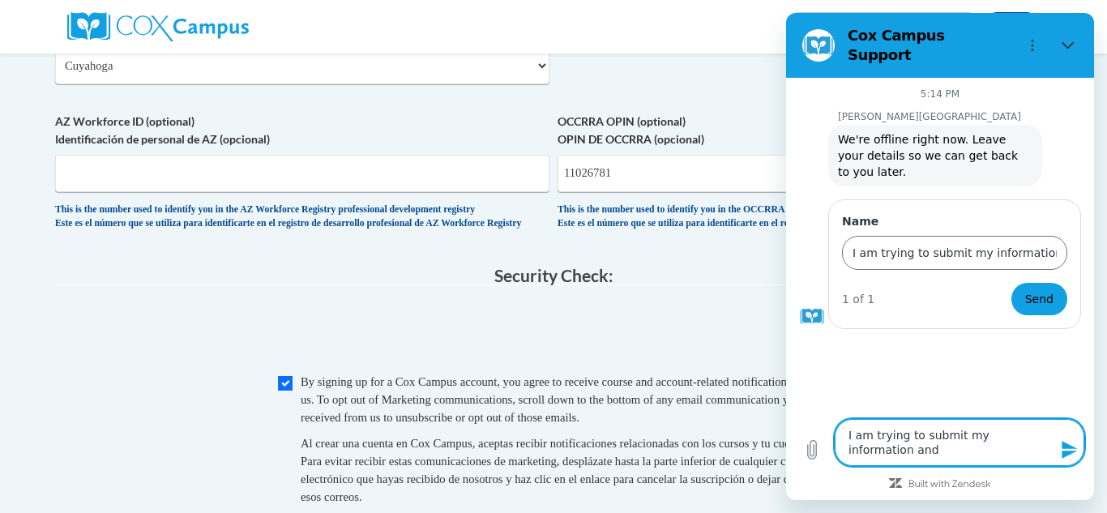
type textarea "I am trying to submit my information and"
type textarea "x"
type textarea "I am trying to submit my information and I"
type textarea "x"
type textarea "I am trying to submit my information and It"
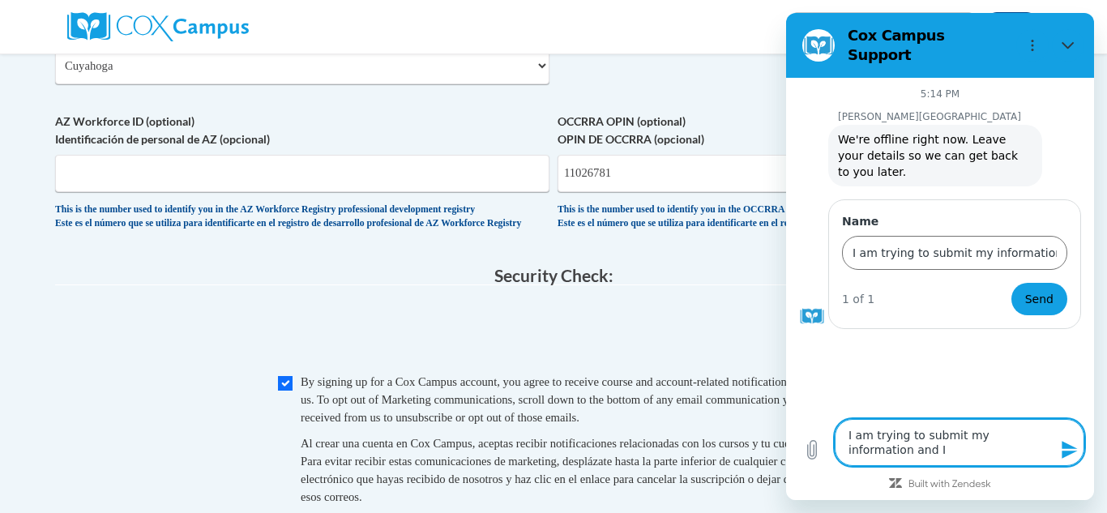
type textarea "x"
type textarea "I am trying to submit my information and It"
type textarea "x"
type textarea "I am trying to submit my information and It i"
type textarea "x"
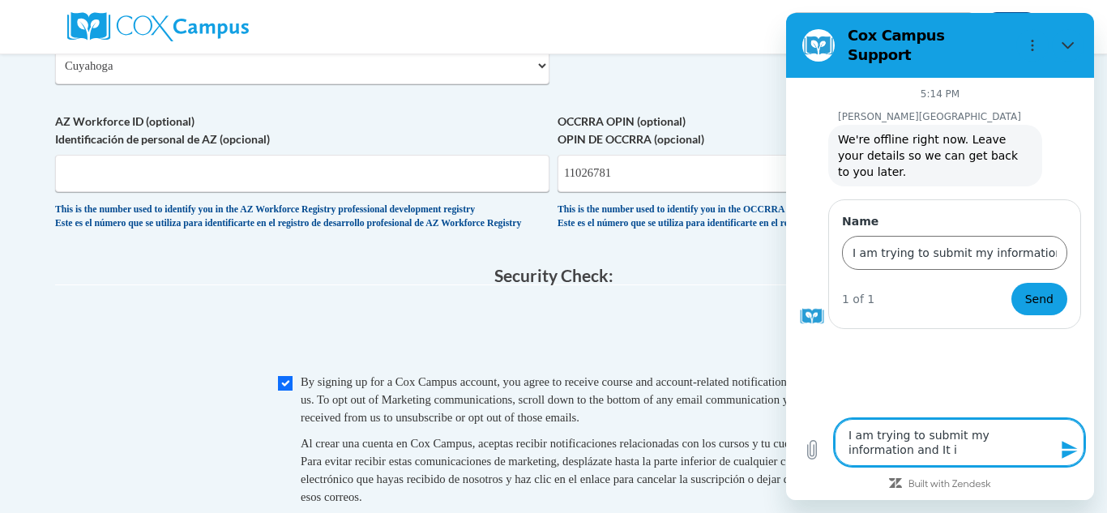
type textarea "I am trying to submit my information and It is"
type textarea "x"
type textarea "I am trying to submit my information and It is"
type textarea "x"
type textarea "I am trying to submit my information and It is n"
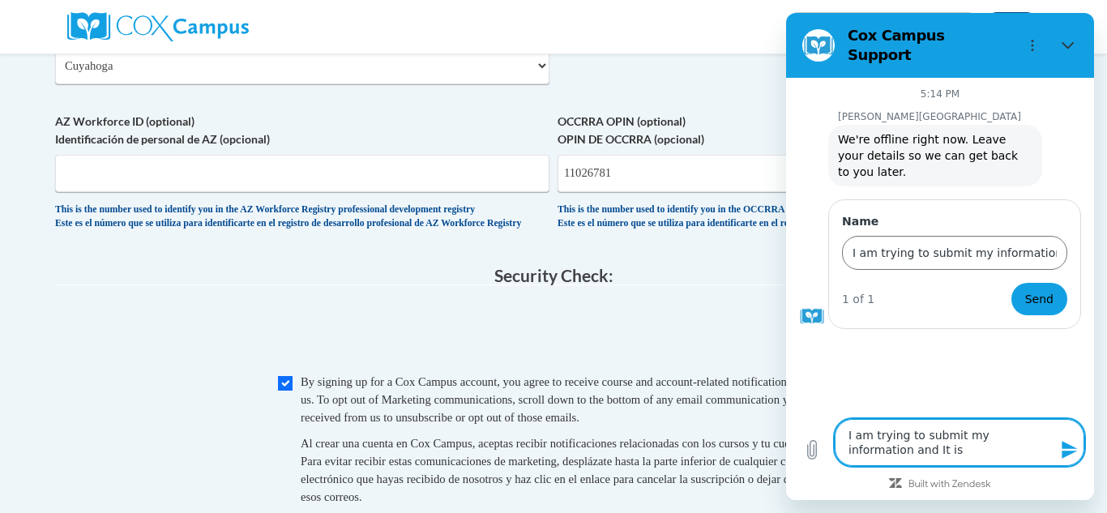
type textarea "x"
type textarea "I am trying to submit my information and It is no"
type textarea "x"
type textarea "I am trying to submit my information and It is not"
type textarea "x"
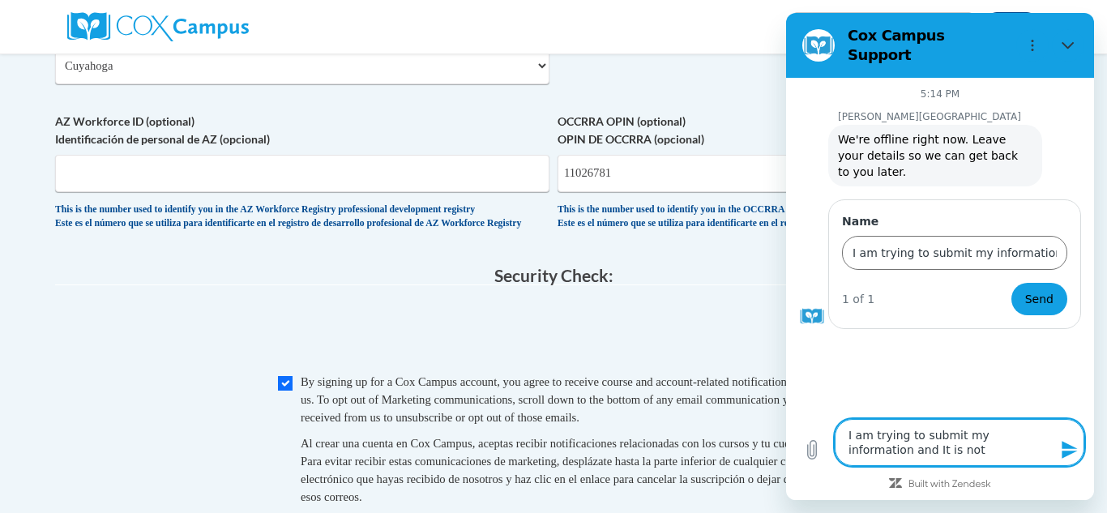
type textarea "I am trying to submit my information and It is not"
type textarea "x"
type textarea "I am trying to submit my information and It is not g"
type textarea "x"
type textarea "I am trying to submit my information and It is not go"
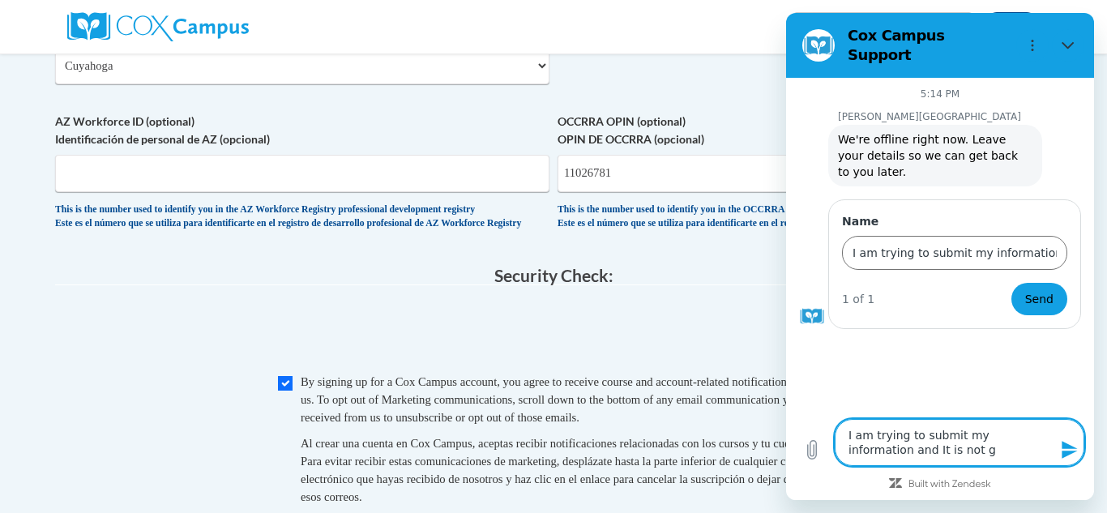
type textarea "x"
type textarea "I am trying to submit my information and It is not goi"
type textarea "x"
type textarea "I am trying to submit my information and It is not goin"
type textarea "x"
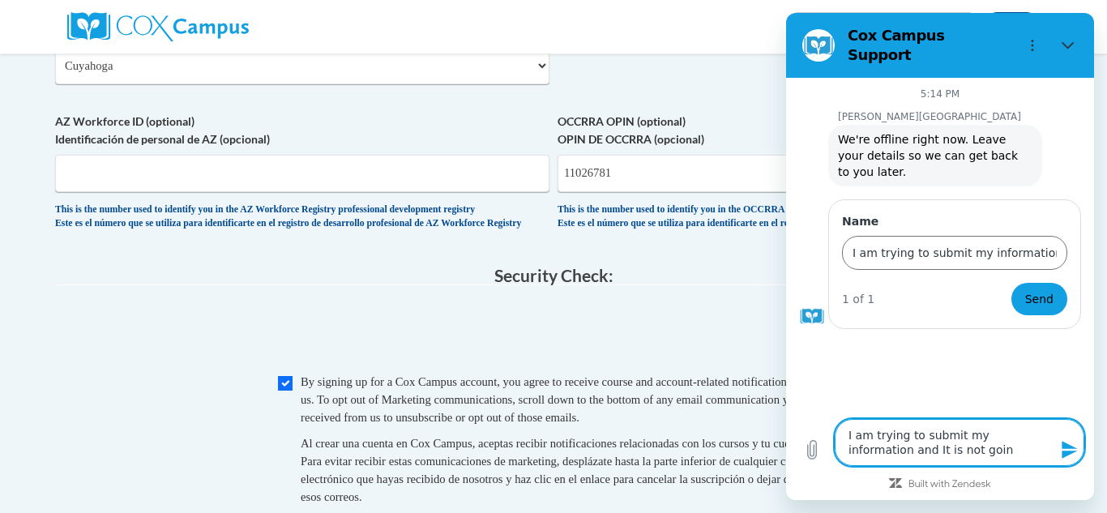
type textarea "I am trying to submit my information and It is not going"
type textarea "x"
type textarea "I am trying to submit my information and It is not going"
type textarea "x"
type textarea "I am trying to submit my information and It is not going t"
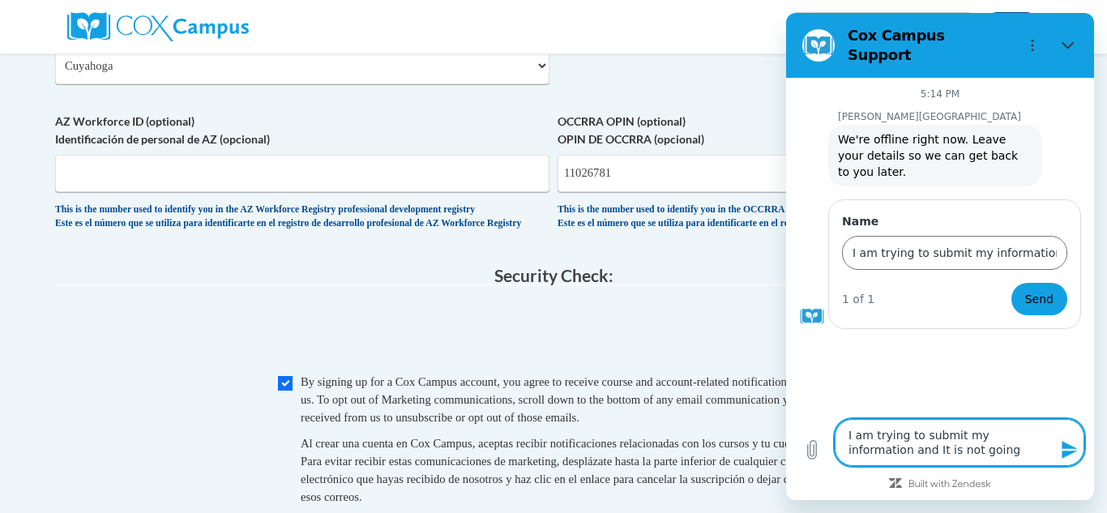
type textarea "x"
type textarea "I am trying to submit my information and It is not going th"
type textarea "x"
type textarea "I am trying to submit my information and It is not going thr"
type textarea "x"
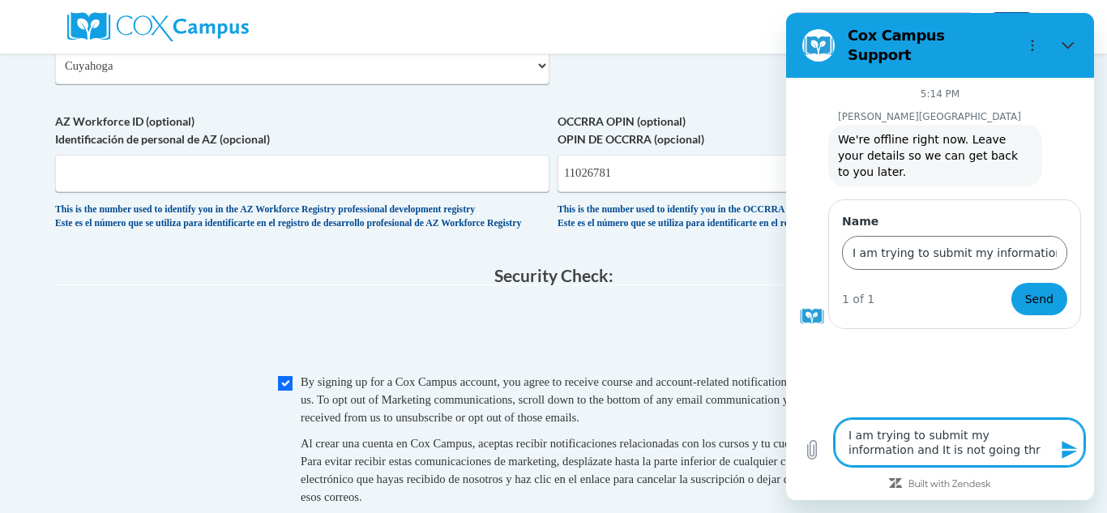
type textarea "I am trying to submit my information and It is not going thru"
type textarea "x"
type textarea "I am trying to submit my information and It is not going thru"
type textarea "x"
type textarea "I am trying to submit my information and It is not going thru I"
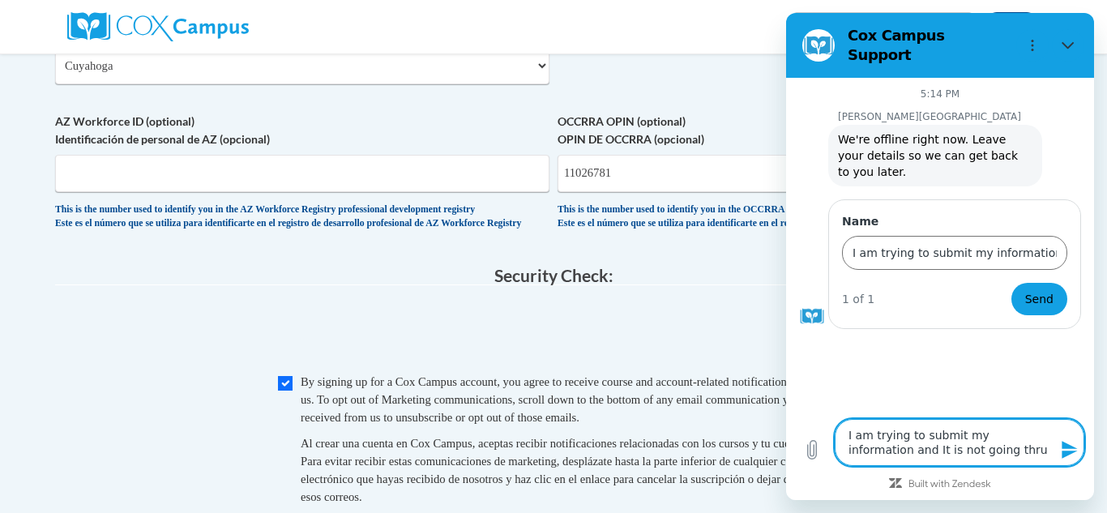
type textarea "x"
type textarea "I am trying to submit my information and It is not going thru I"
type textarea "x"
type textarea "I am trying to submit my information and It is not going thru I d"
type textarea "x"
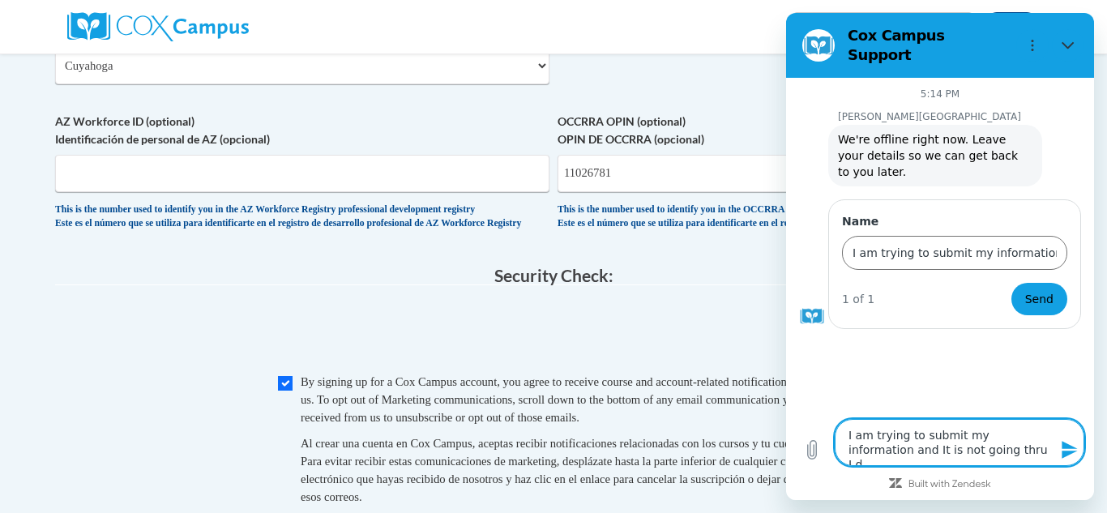
type textarea "I am trying to submit my information and It is not going thru I do"
type textarea "x"
type textarea "I am trying to submit my information and It is not going thru I don"
type textarea "x"
type textarea "I am trying to submit my information and It is not going thru I don,"
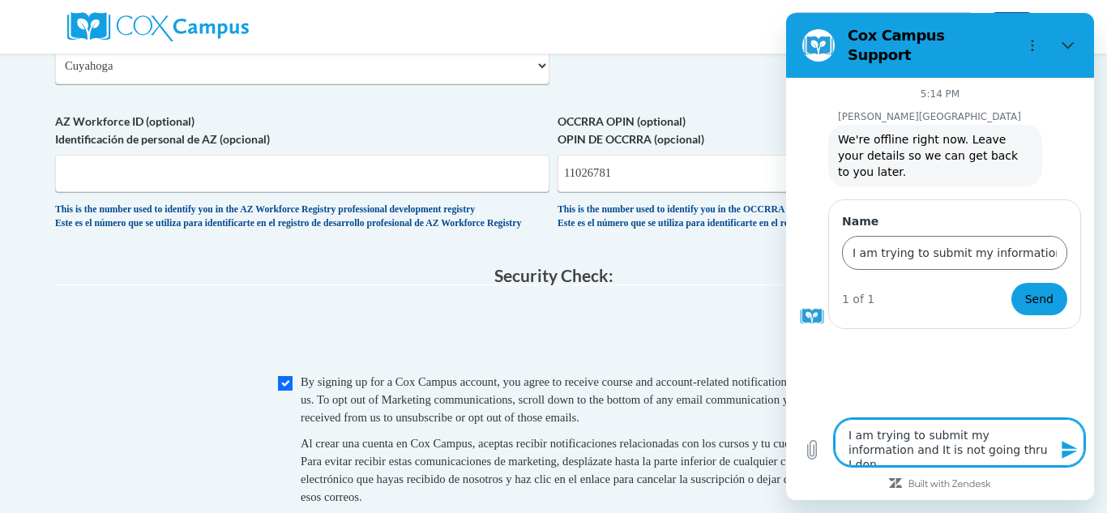
type textarea "x"
type textarea "I am trying to submit my information and It is not going thru I don,t"
type textarea "x"
type textarea "I am trying to submit my information and It is not going thru I don,t"
type textarea "x"
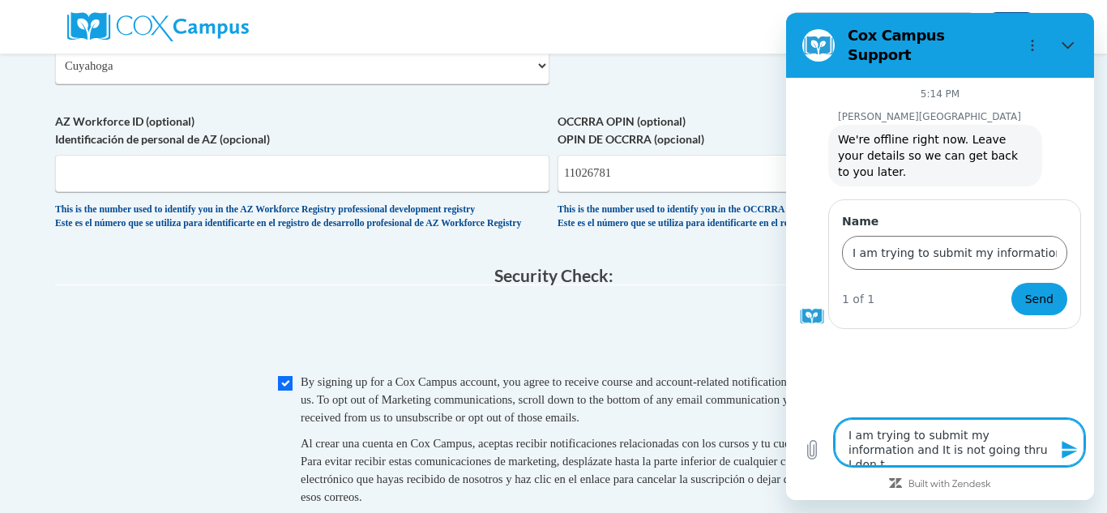
type textarea "I am trying to submit my information and It is not going thru I don,t k"
type textarea "x"
type textarea "I am trying to submit my information and It is not going thru I don,t kn"
type textarea "x"
type textarea "I am trying to submit my information and It is not going thru I don,t kno"
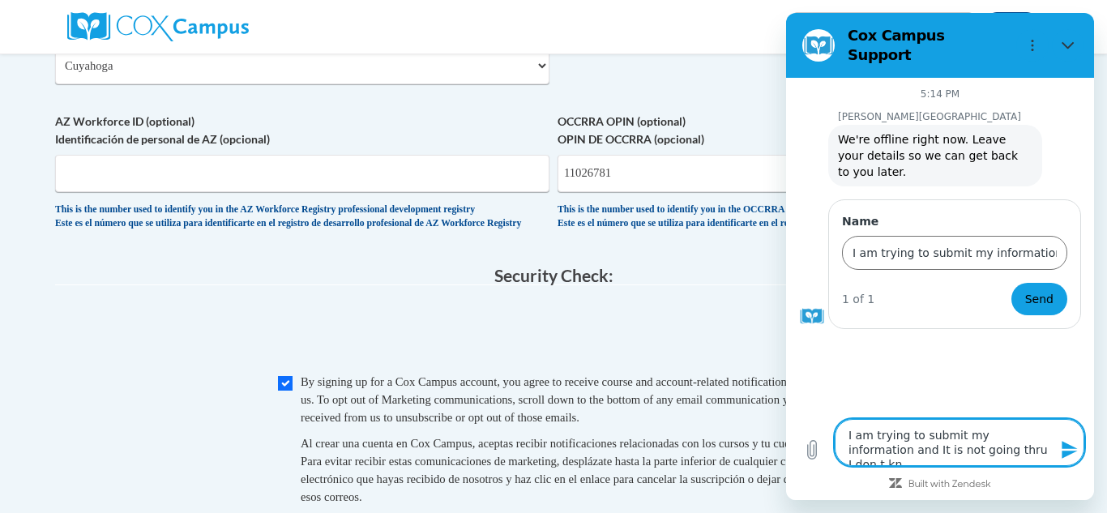
type textarea "x"
type textarea "I am trying to submit my information and It is not going thru I don,t know"
type textarea "x"
type textarea "I am trying to submit my information and It is not going thru I don,t know"
type textarea "x"
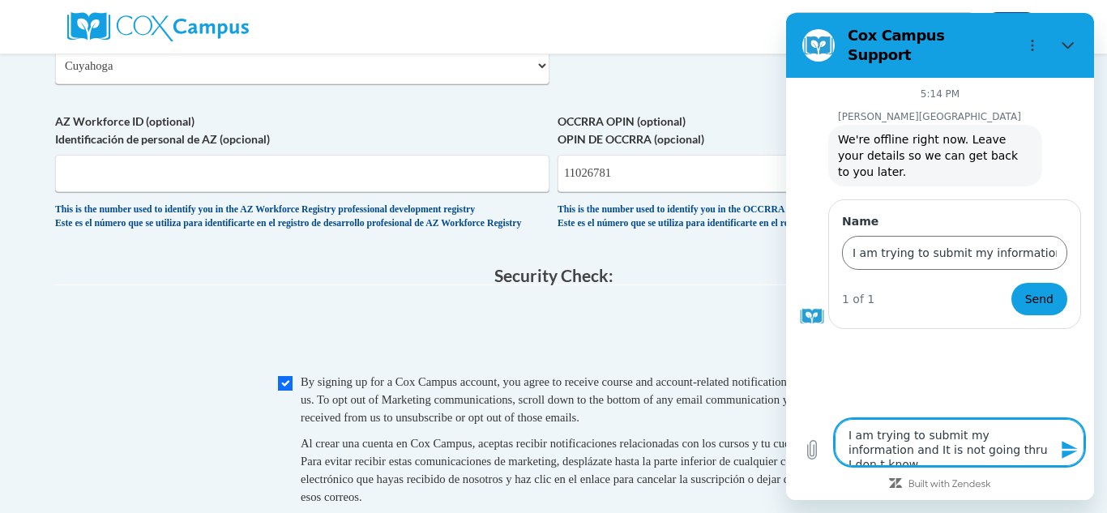
type textarea "I am trying to submit my information and It is not going thru I don,t know w"
type textarea "x"
type textarea "I am trying to submit my information and It is not going thru I don,t know wh"
type textarea "x"
type textarea "I am trying to submit my information and It is not going thru I don,t know why"
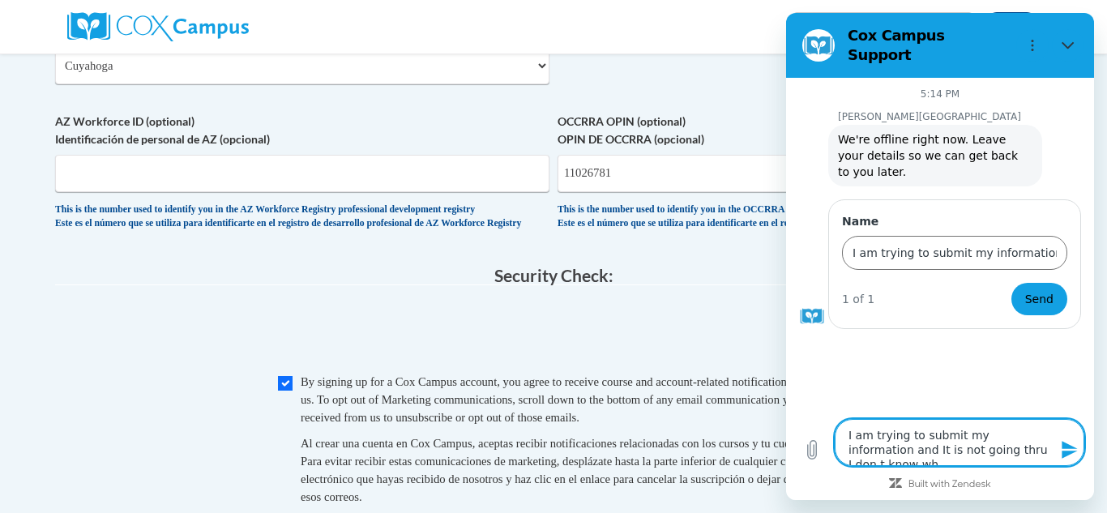
type textarea "x"
type textarea "I am trying to submit my information and It is not going thru I don,t know why."
type textarea "x"
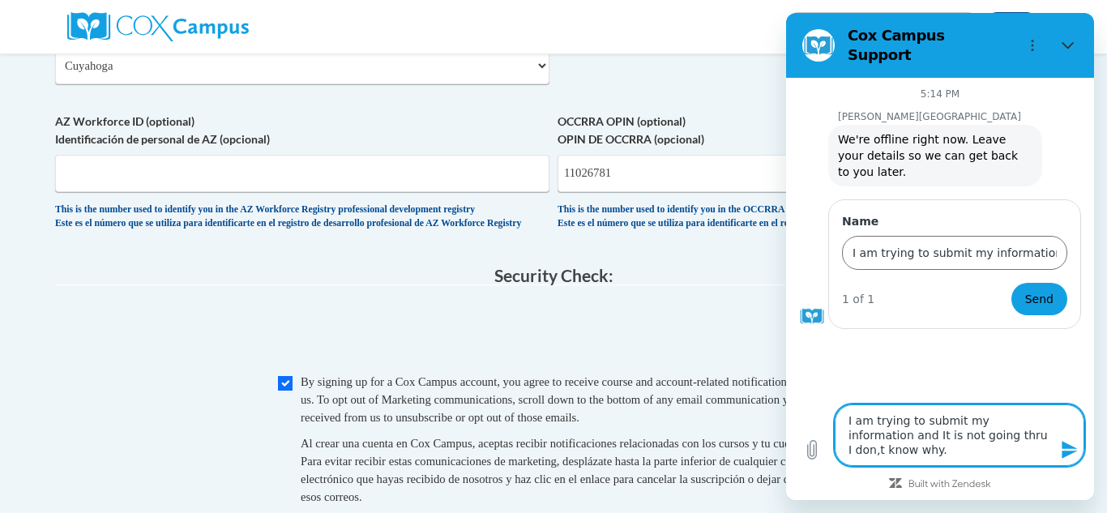
type textarea "I am trying to submit my information and It is not going thru I don,t know why."
type textarea "x"
type textarea "I am trying to submit my information and It is not going thru I don,t know why.…"
type textarea "x"
type textarea "I am trying to submit my information and It is not going thru I don,t know why.…"
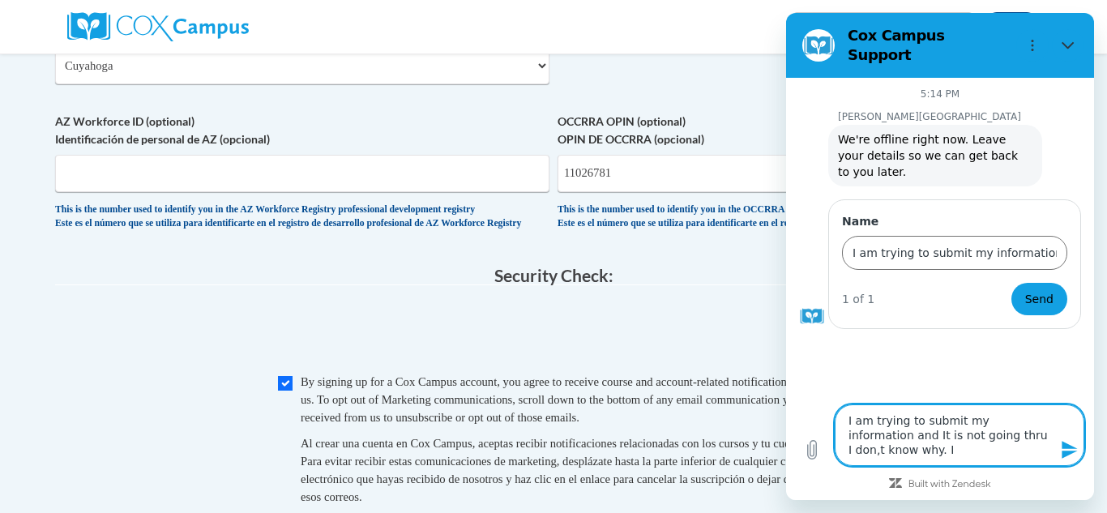
type textarea "x"
type textarea "I am trying to submit my information and It is not going thru I don,t know why.…"
type textarea "x"
type textarea "I am trying to submit my information and It is not going thru I don,t know why.…"
type textarea "x"
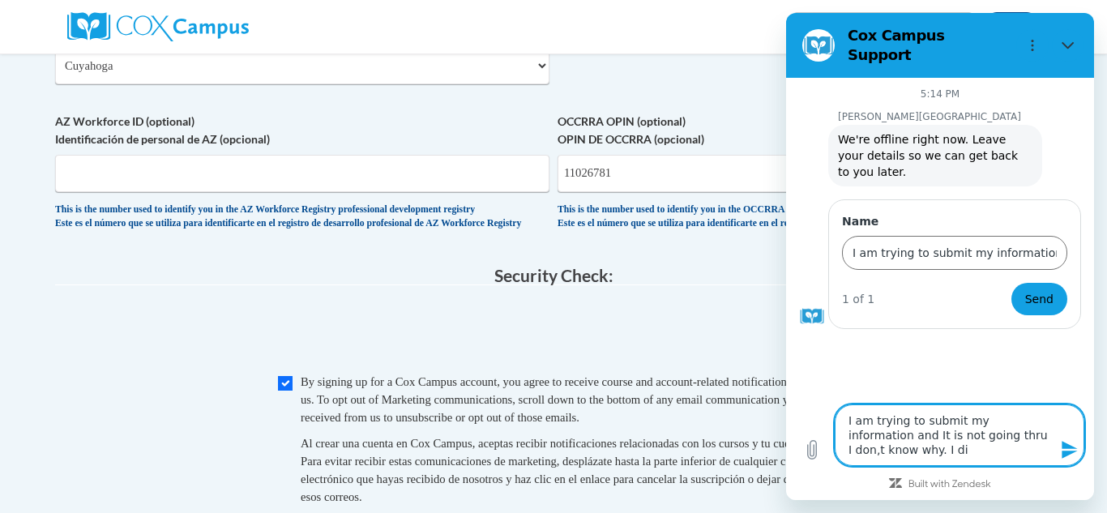
type textarea "I am trying to submit my information and It is not going thru I don,t know why.…"
type textarea "x"
type textarea "I am trying to submit my information and It is not going thru I don,t know why.…"
type textarea "x"
type textarea "I am trying to submit my information and It is not going thru I don,t know why.…"
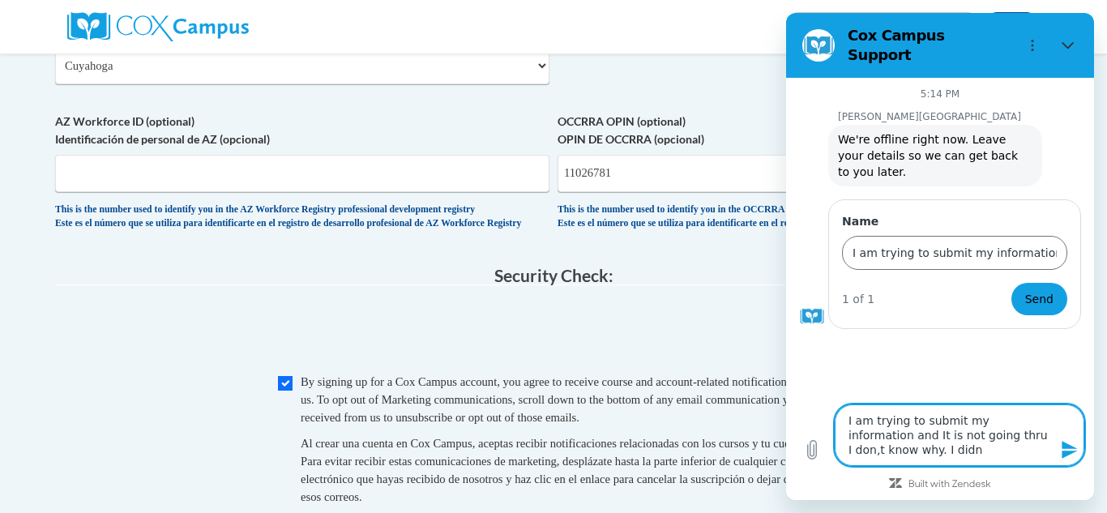
type textarea "x"
type textarea "I am trying to submit my information and It is not going thru I don,t know why.…"
type textarea "x"
type textarea "I am trying to submit my information and It is not going thru I don,t know why.…"
type textarea "x"
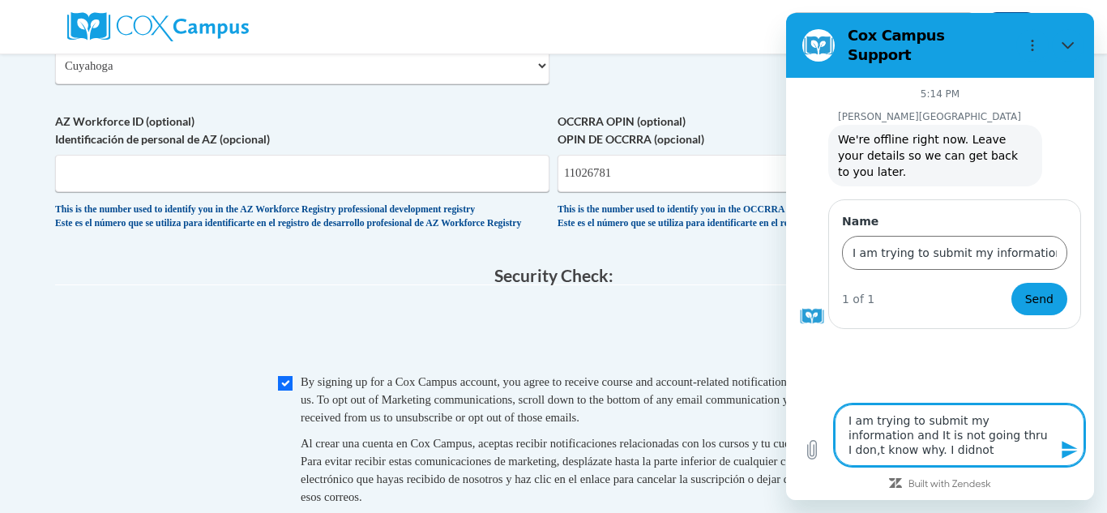
type textarea "I am trying to submit my information and It is not going thru I don,t know why.…"
type textarea "x"
type textarea "I am trying to submit my information and It is not going thru I don,t know why.…"
type textarea "x"
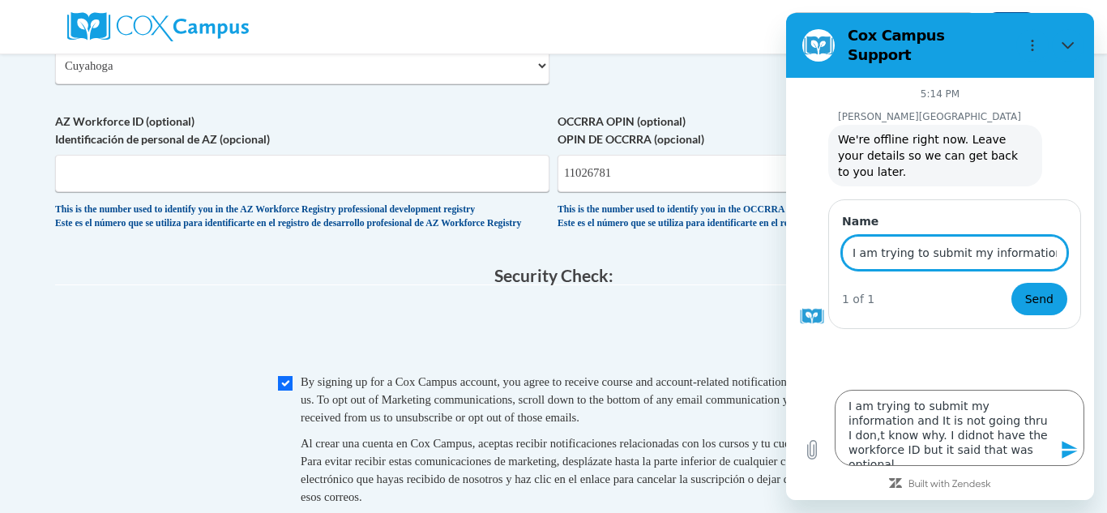
click at [1053, 236] on input "I am trying to submit my information but it is not going thru and I don,t know …" at bounding box center [954, 253] width 225 height 34
click at [1055, 236] on input "it is not going thru and I don,t know why." at bounding box center [954, 253] width 225 height 34
click at [861, 236] on input "." at bounding box center [954, 253] width 225 height 34
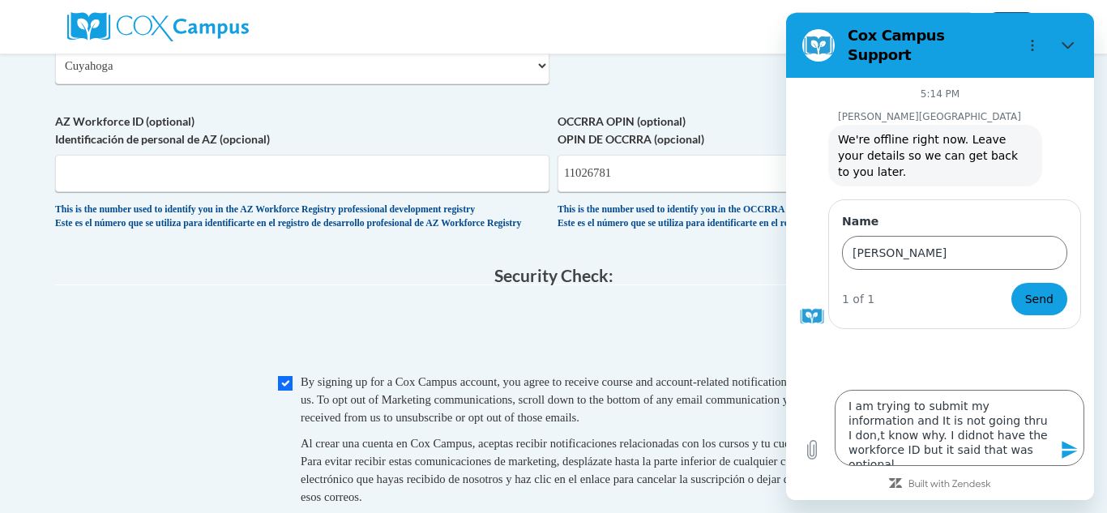
click at [1068, 449] on icon "Send message" at bounding box center [1069, 449] width 19 height 19
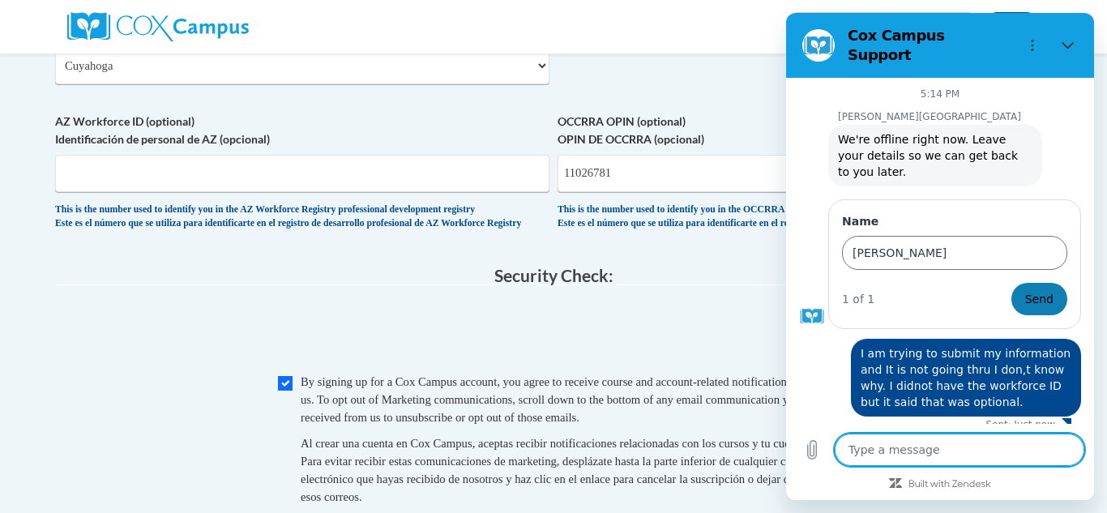
click at [1039, 289] on span "Send" at bounding box center [1039, 298] width 28 height 19
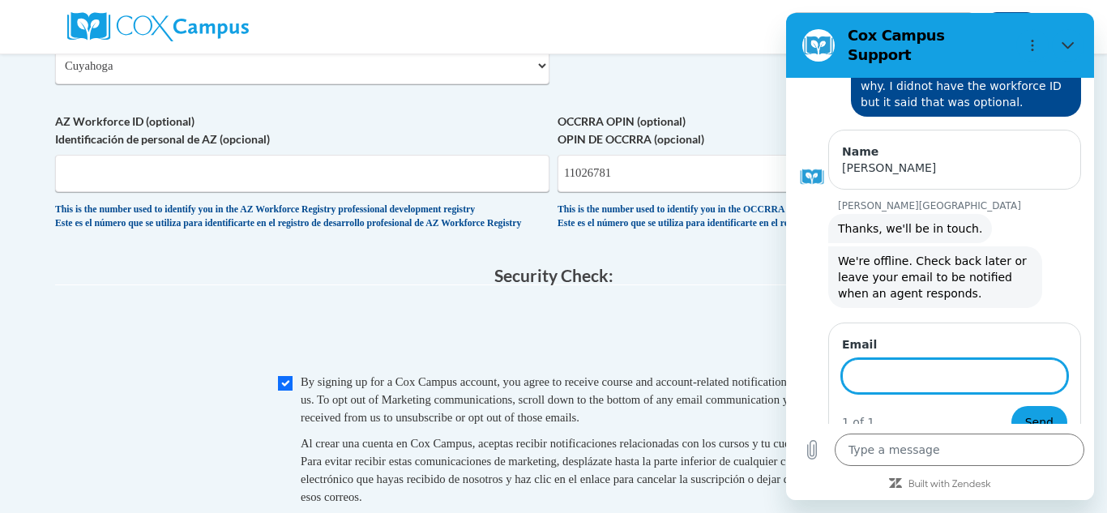
scroll to position [154, 0]
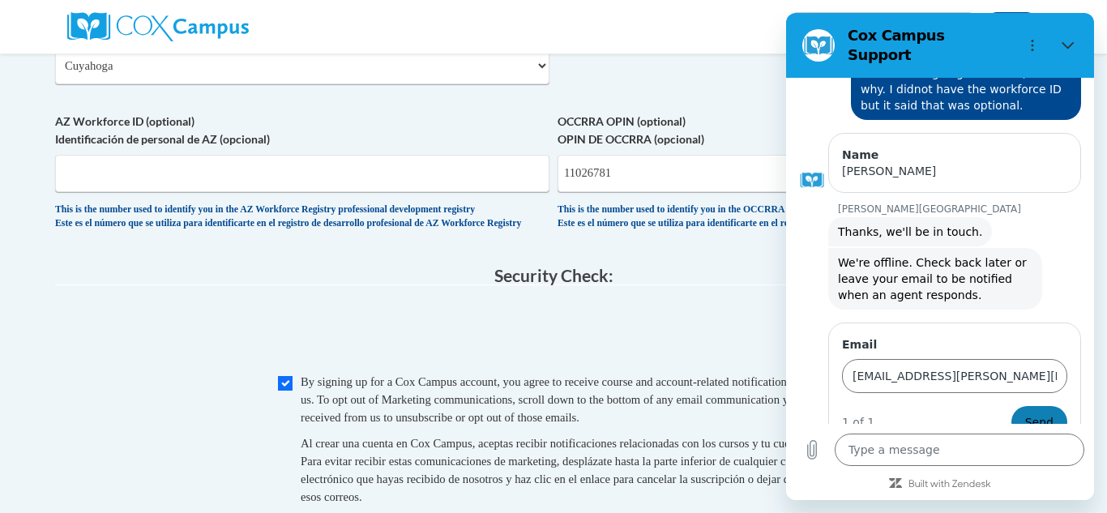
click at [1033, 412] on span "Send" at bounding box center [1039, 421] width 28 height 19
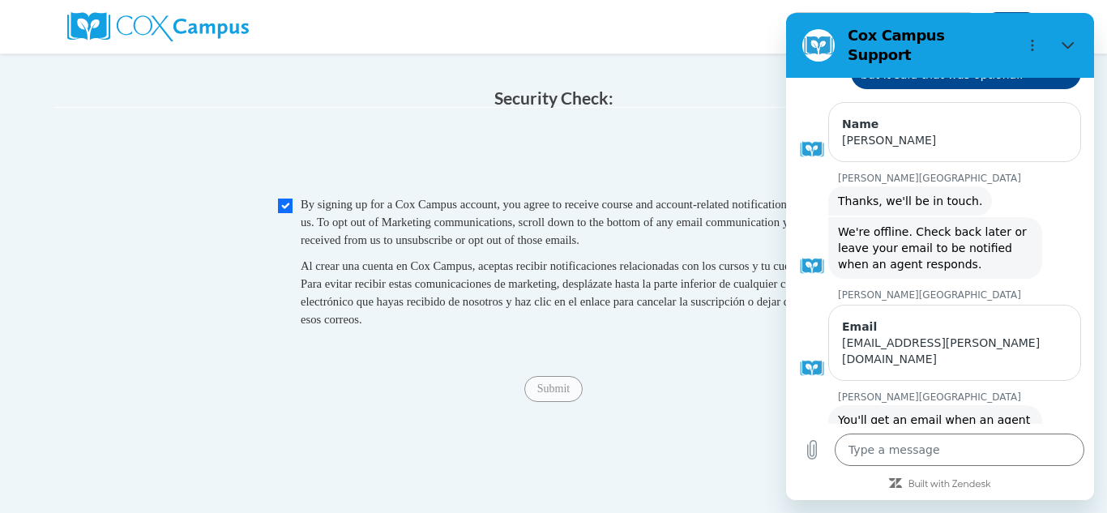
scroll to position [1527, 0]
